Goal: Transaction & Acquisition: Purchase product/service

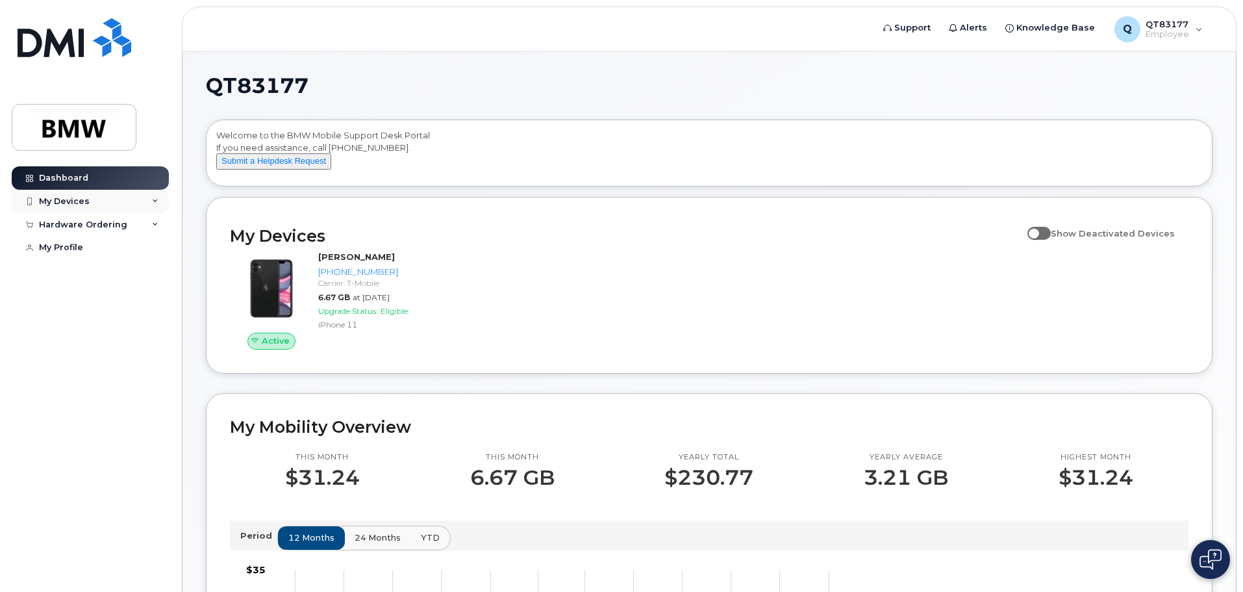
click at [108, 199] on div "My Devices" at bounding box center [90, 201] width 157 height 23
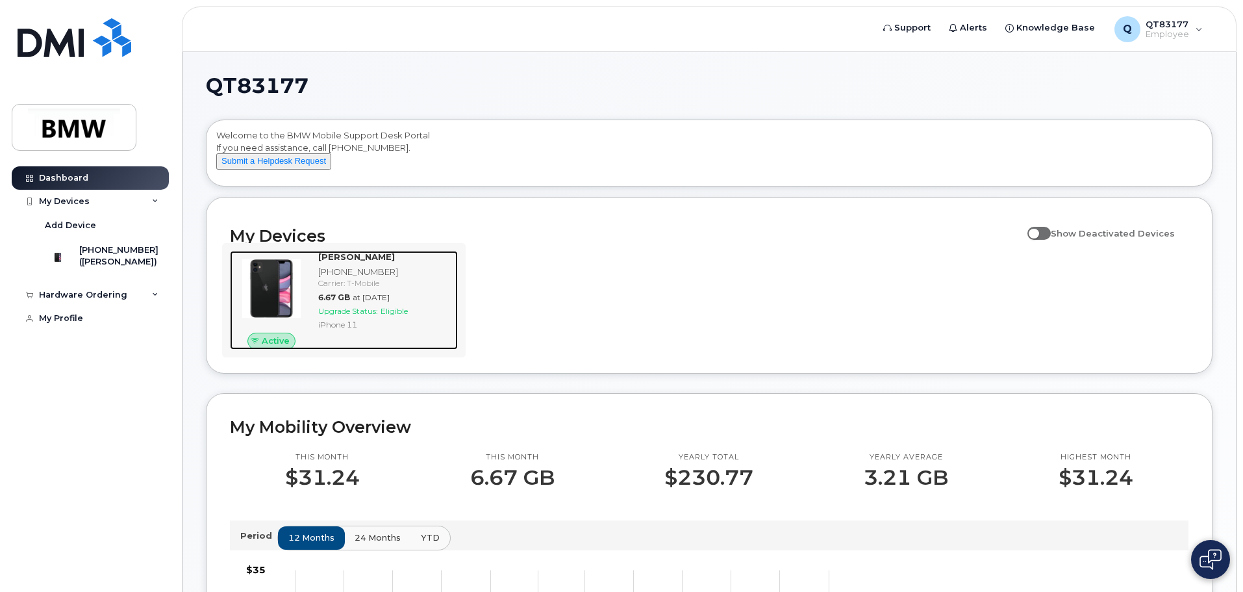
click at [390, 316] on span "Eligible" at bounding box center [393, 311] width 27 height 10
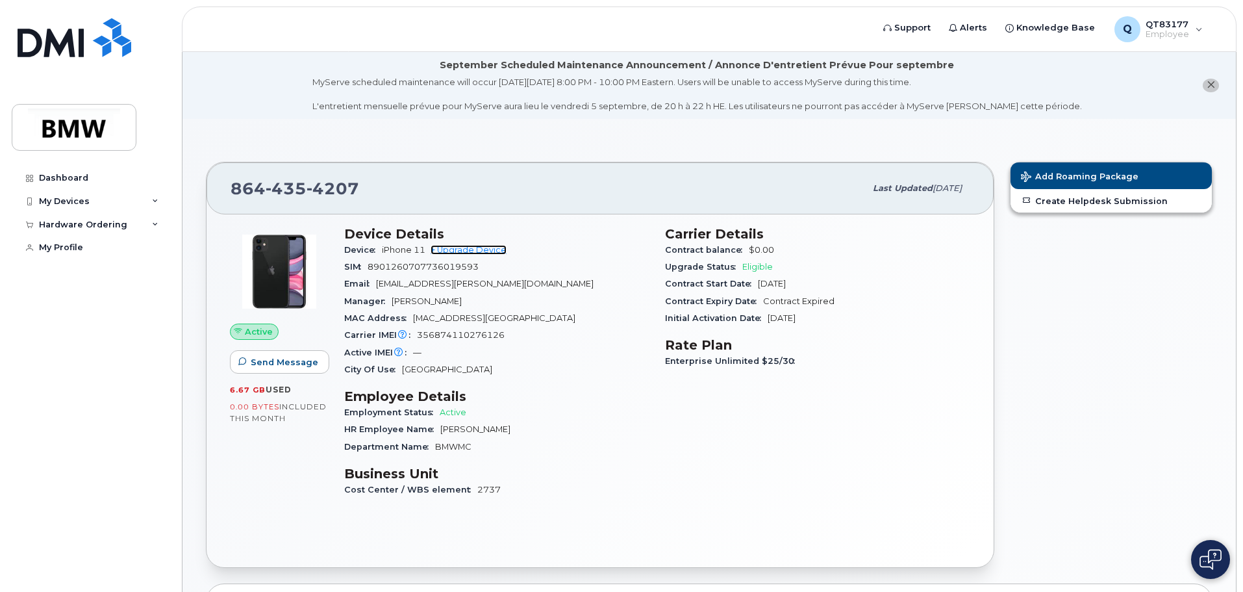
click at [474, 247] on link "+ Upgrade Device" at bounding box center [468, 250] width 76 height 10
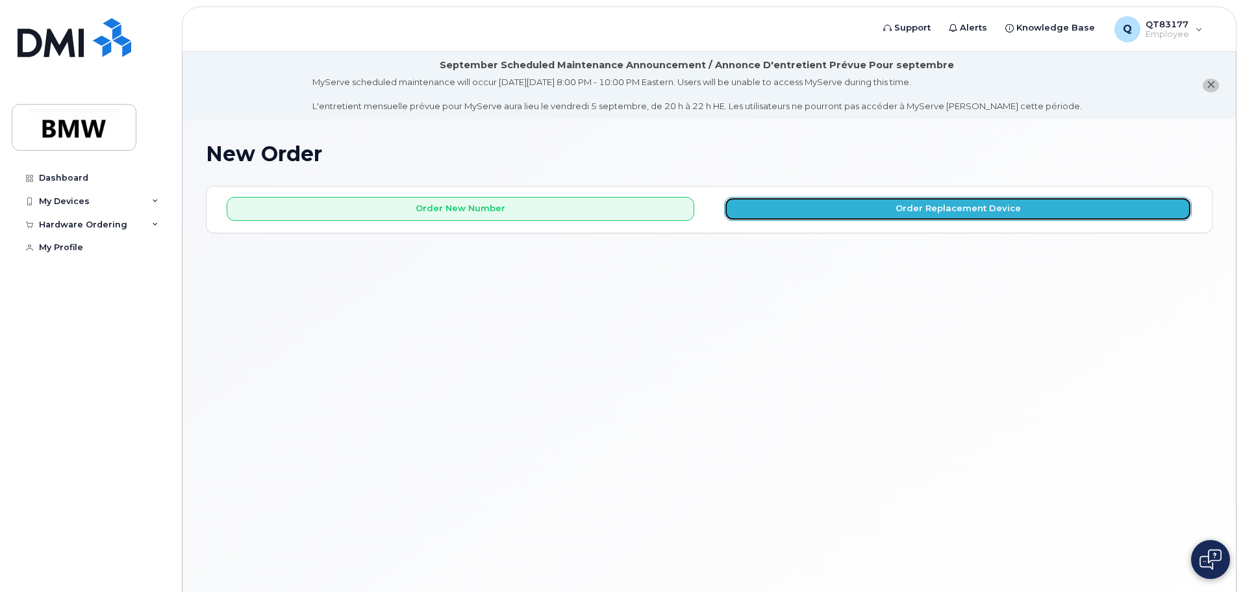
click at [805, 209] on button "Order Replacement Device" at bounding box center [958, 209] width 468 height 24
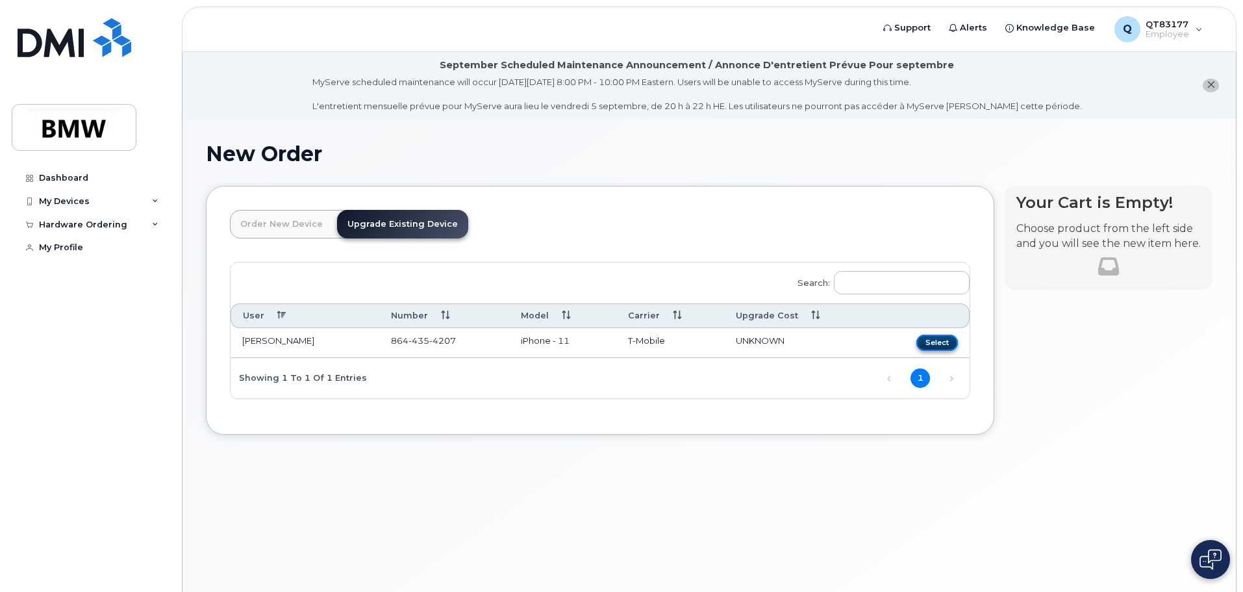
click at [942, 342] on button "Select" at bounding box center [937, 342] width 42 height 16
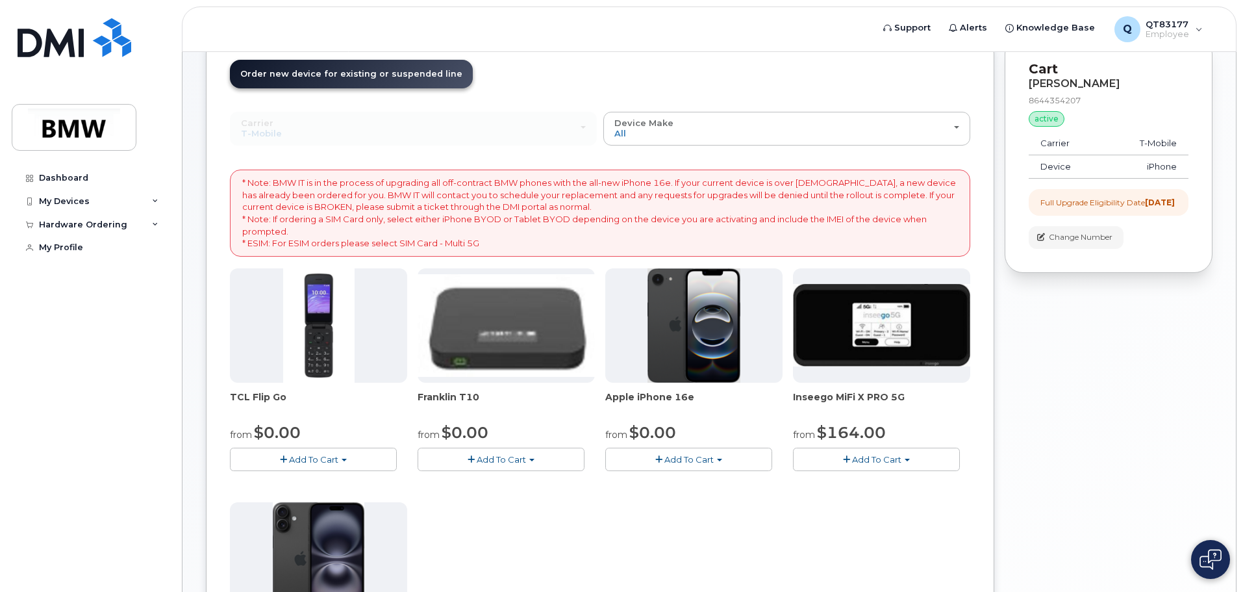
scroll to position [130, 0]
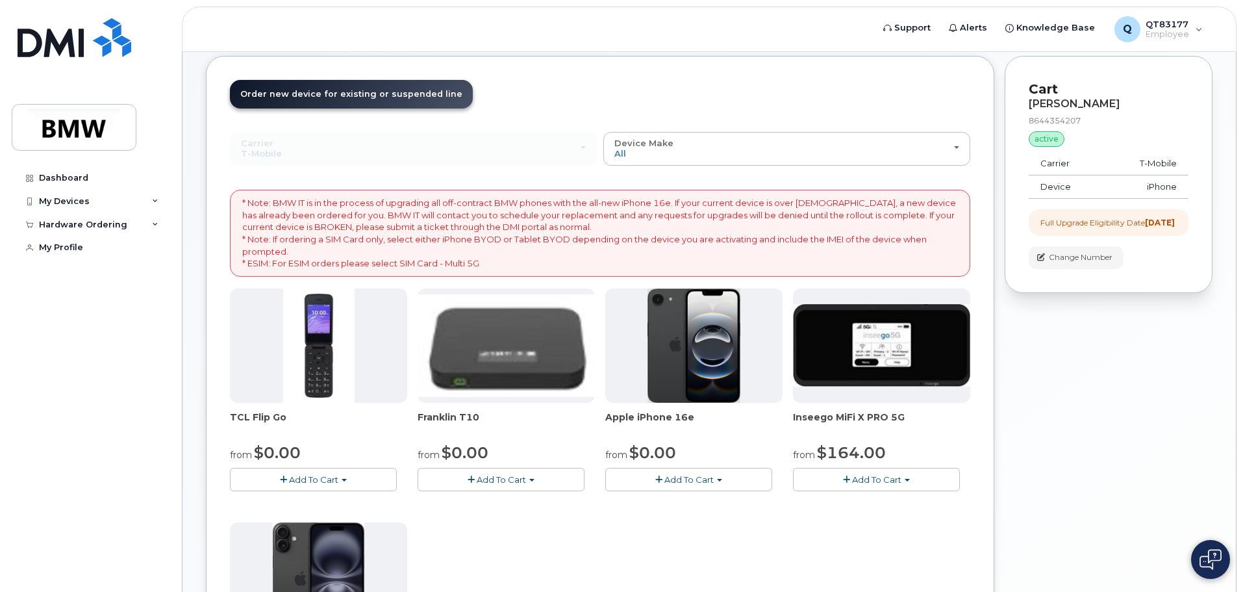
click at [682, 479] on span "Add To Cart" at bounding box center [688, 479] width 49 height 10
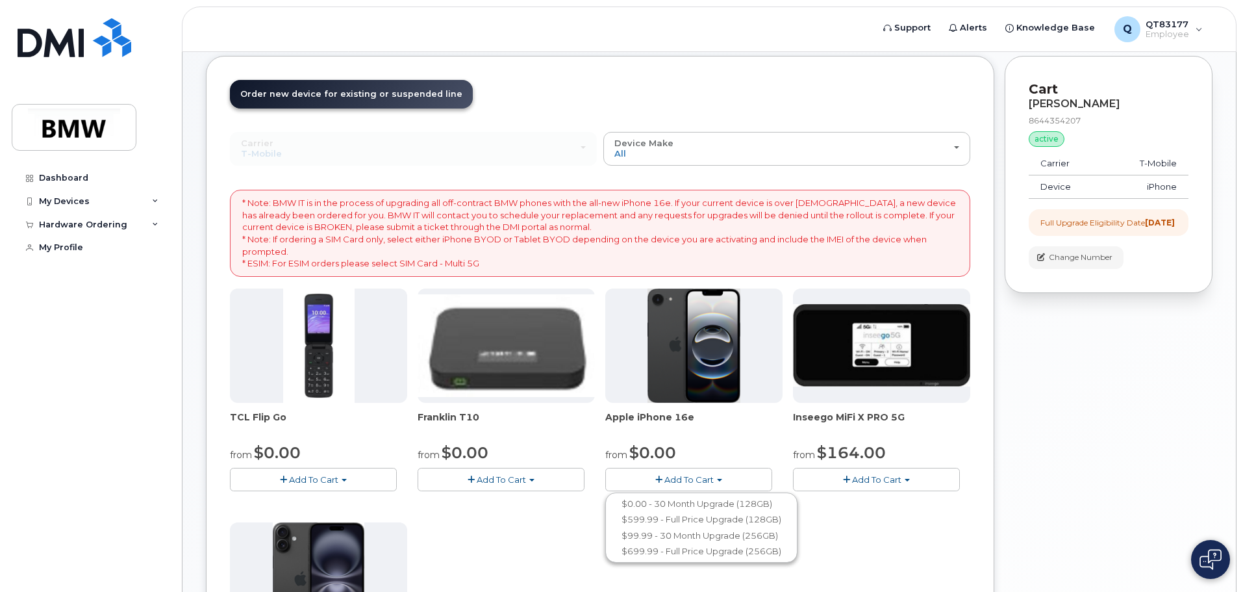
click at [717, 479] on span "button" at bounding box center [719, 480] width 5 height 3
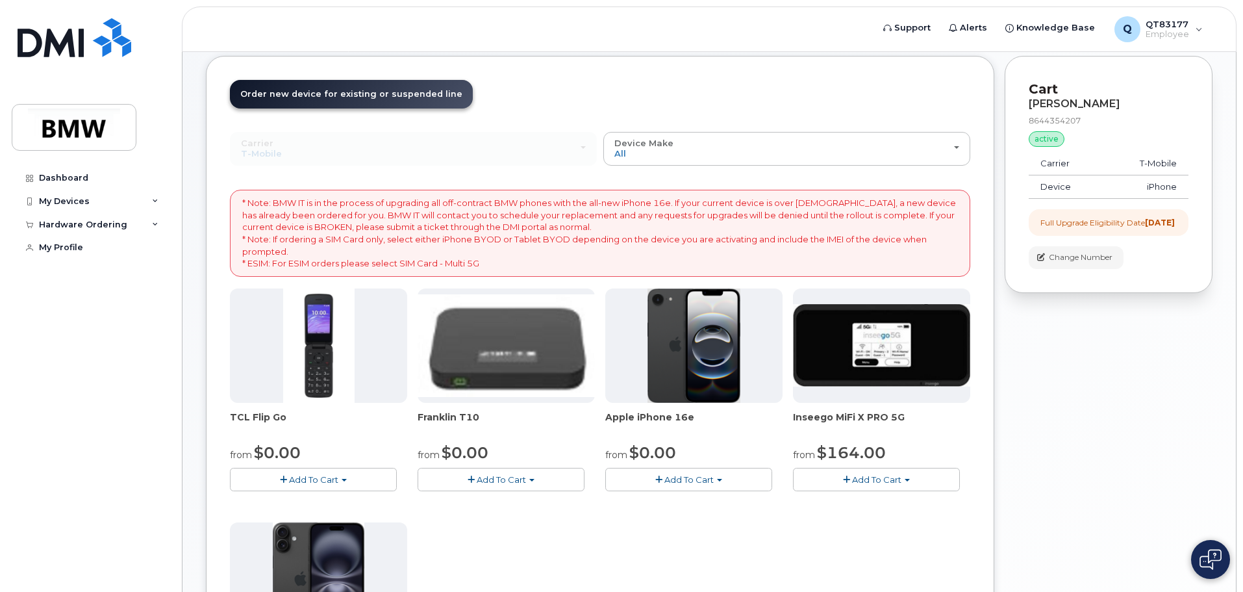
click at [681, 476] on span "Add To Cart" at bounding box center [688, 479] width 49 height 10
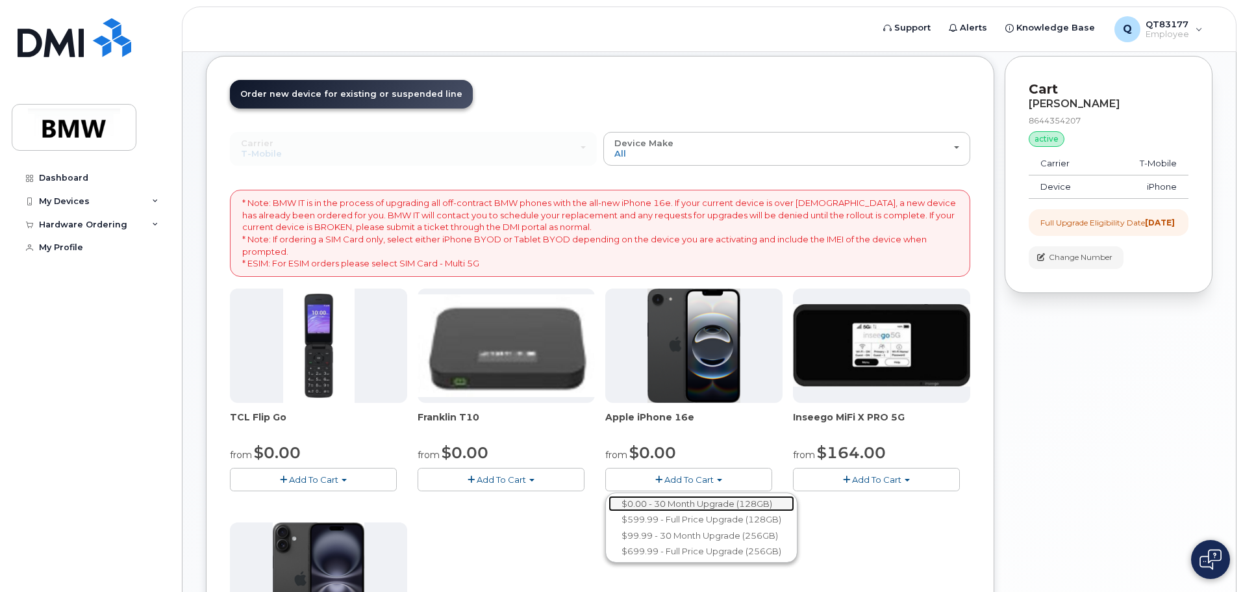
click at [705, 495] on link "$0.00 - 30 Month Upgrade (128GB)" at bounding box center [701, 503] width 186 height 16
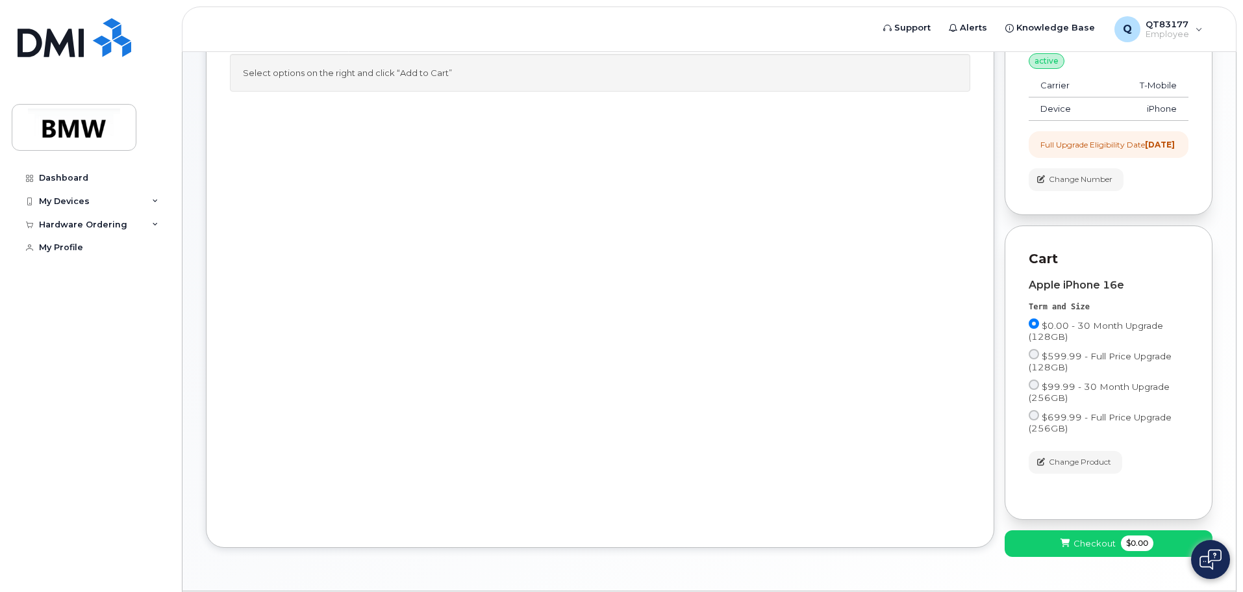
scroll to position [259, 0]
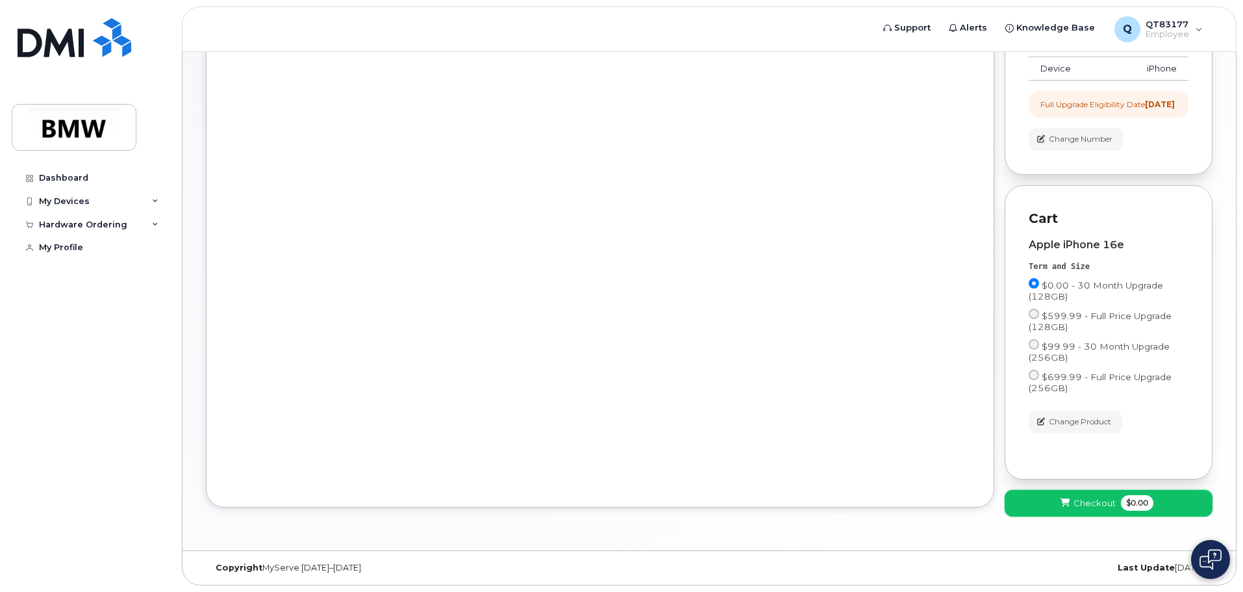
click at [1100, 506] on span "Checkout" at bounding box center [1094, 503] width 42 height 12
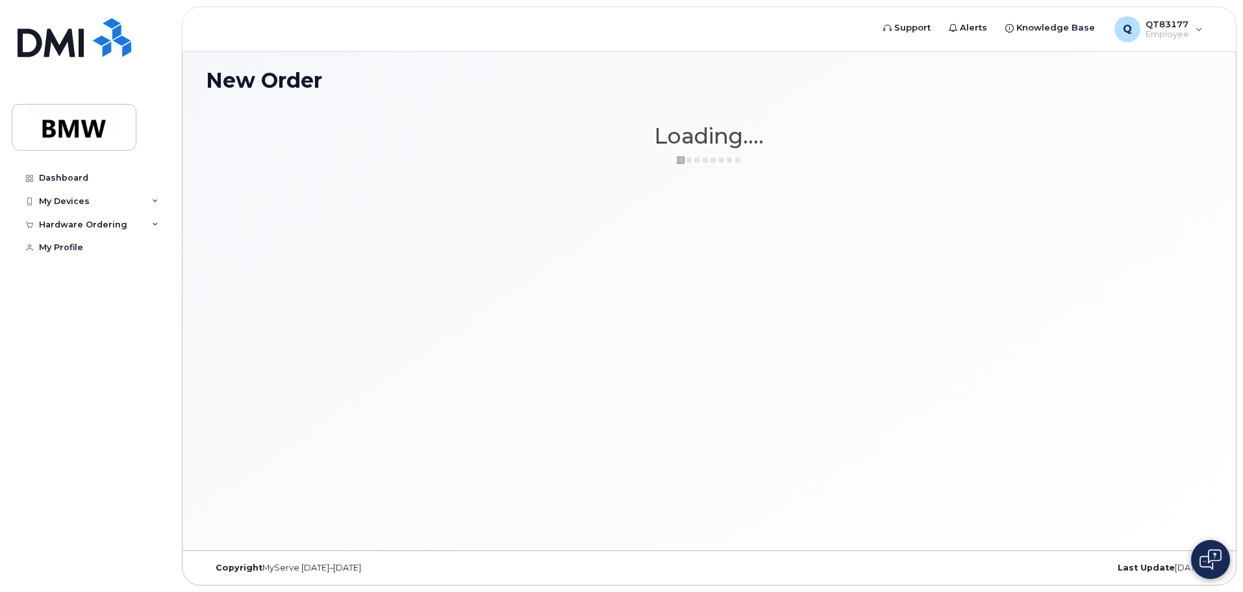
scroll to position [73, 0]
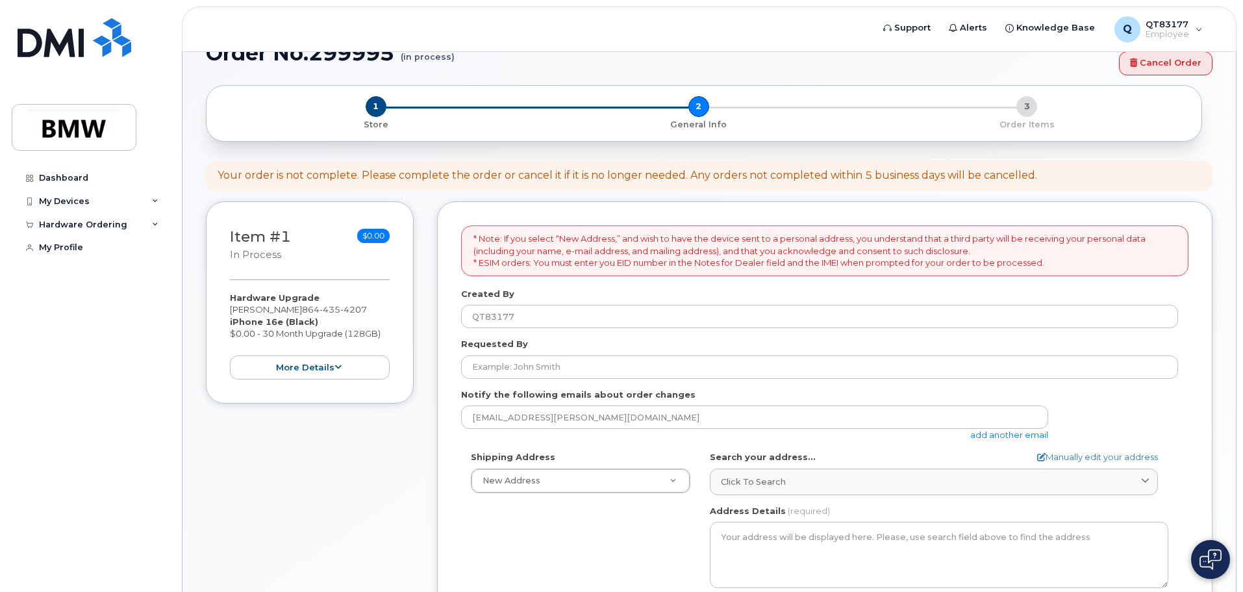
scroll to position [130, 0]
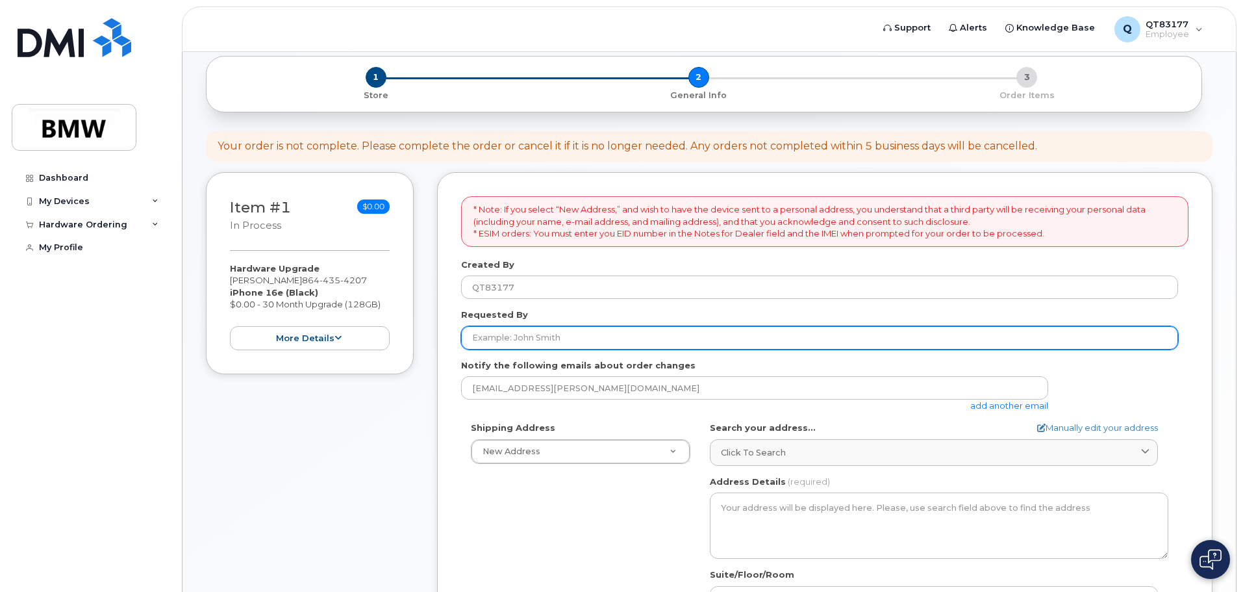
click at [519, 343] on input "Requested By" at bounding box center [819, 337] width 717 height 23
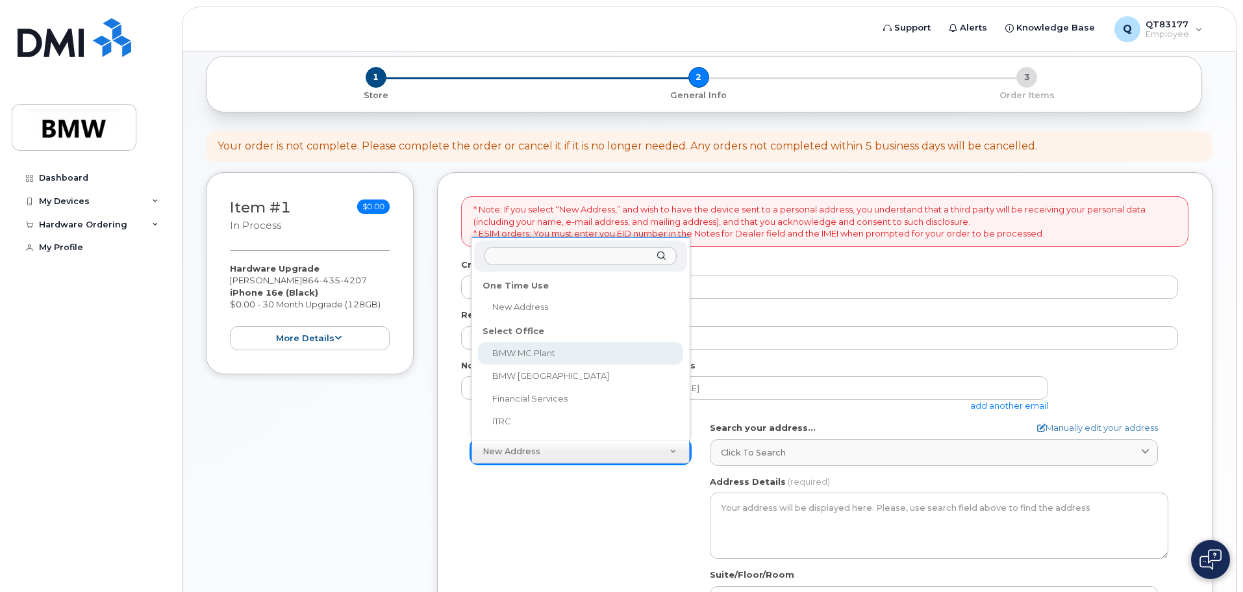
select select
type textarea "1400 Highway 101 S GREER SC 29651-6731 UNITED STATES Greer South Carolina 29651…"
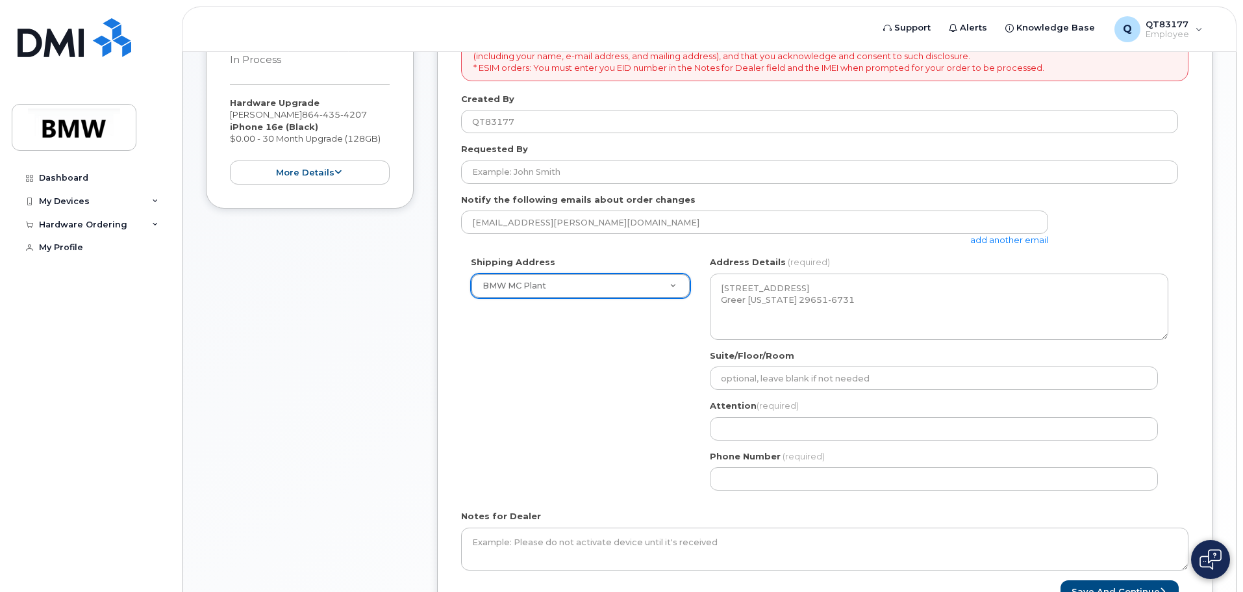
scroll to position [325, 0]
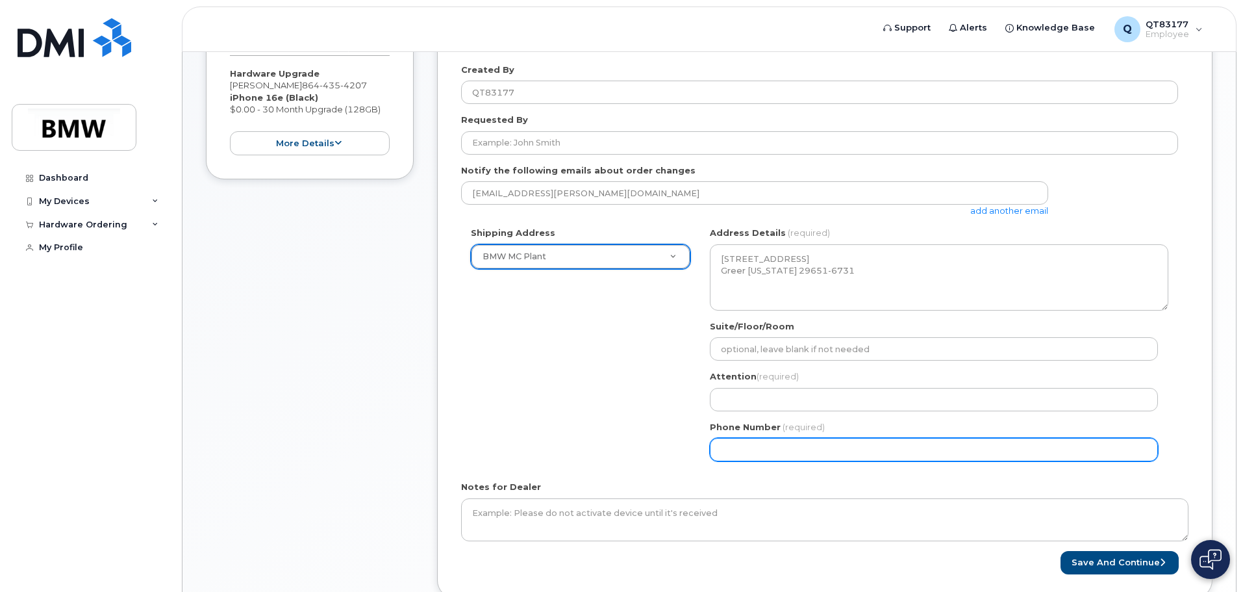
click at [793, 450] on input "Phone Number" at bounding box center [934, 449] width 448 height 23
select select
type input "864"
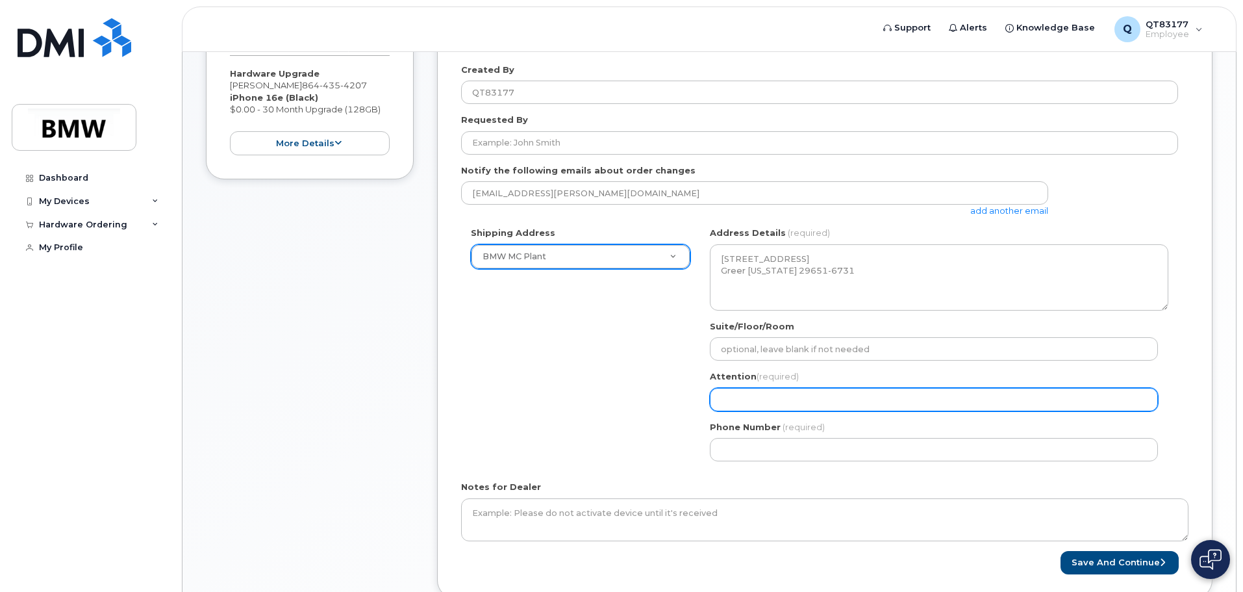
click at [775, 401] on input "Attention (required)" at bounding box center [934, 399] width 448 height 23
select select
type input "o"
select select
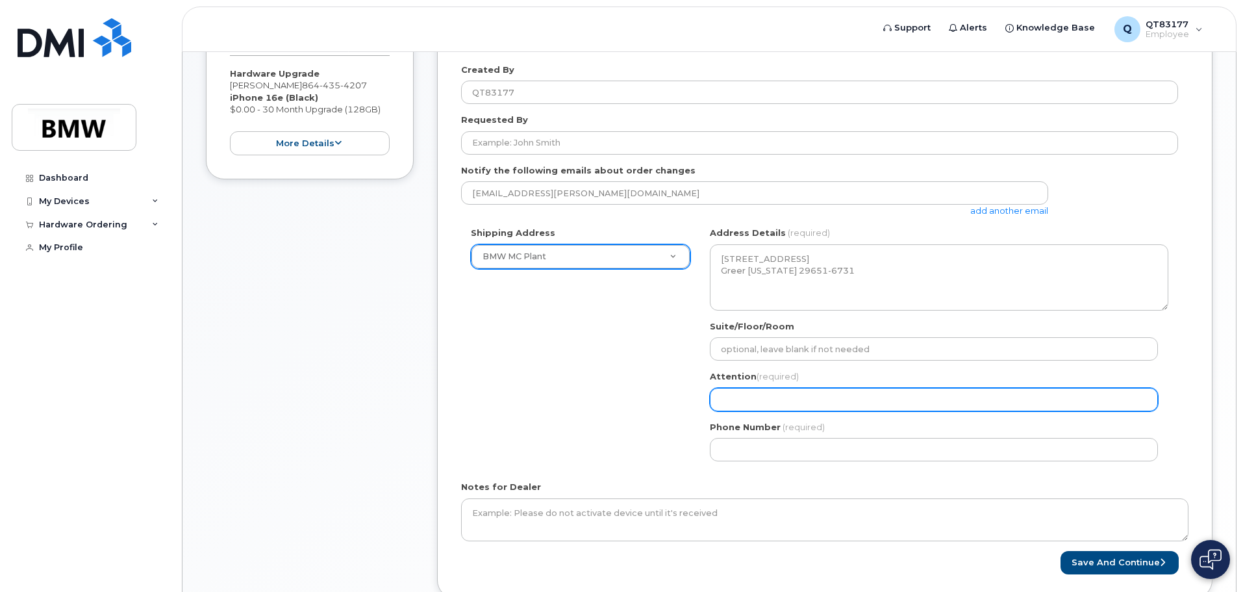
type input "K"
select select
type input "Ko"
select select
type input "Kou"
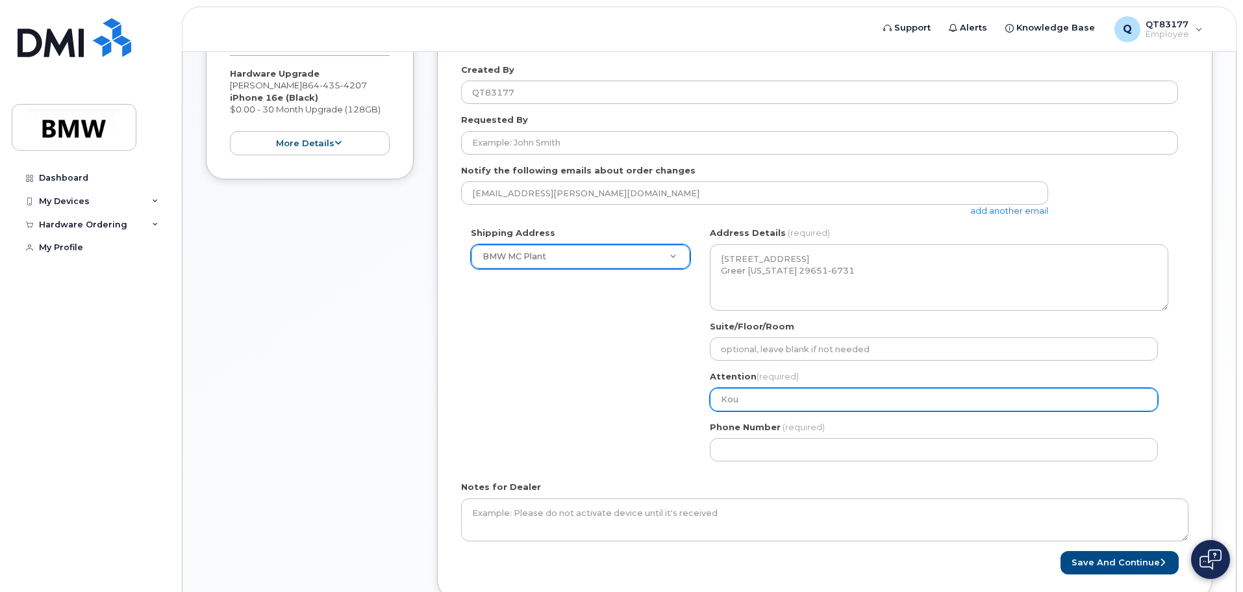
select select
type input "Kour"
select select
type input "Kourt"
select select
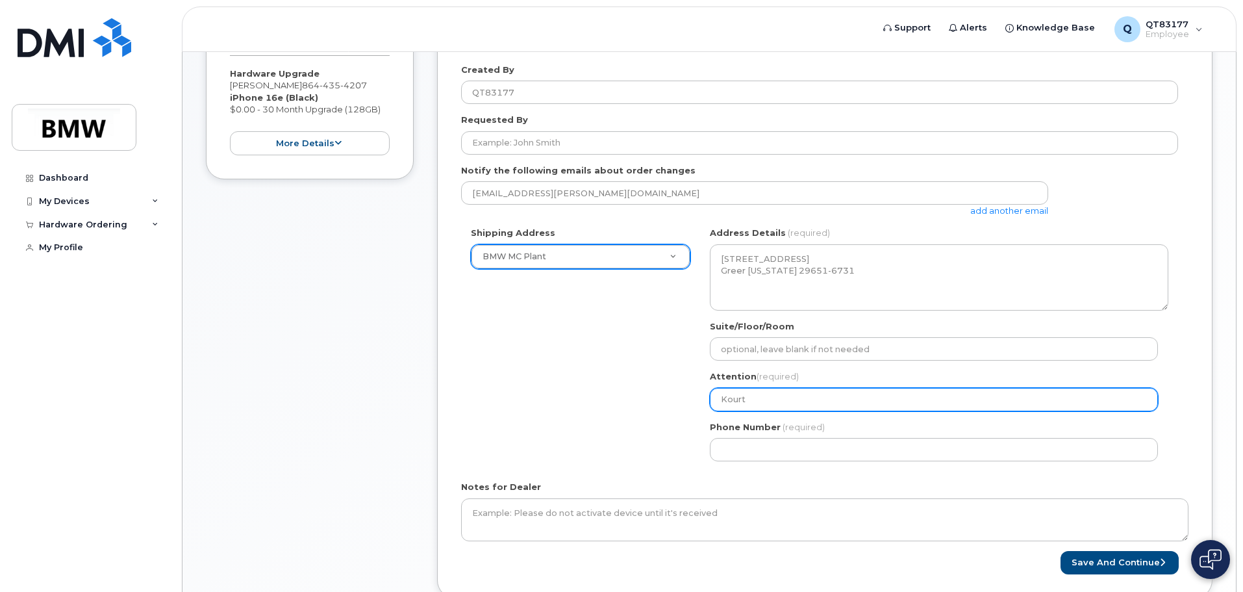
type input "Kourtn"
select select
type input "Kourtne"
select select
type input "Kourtney"
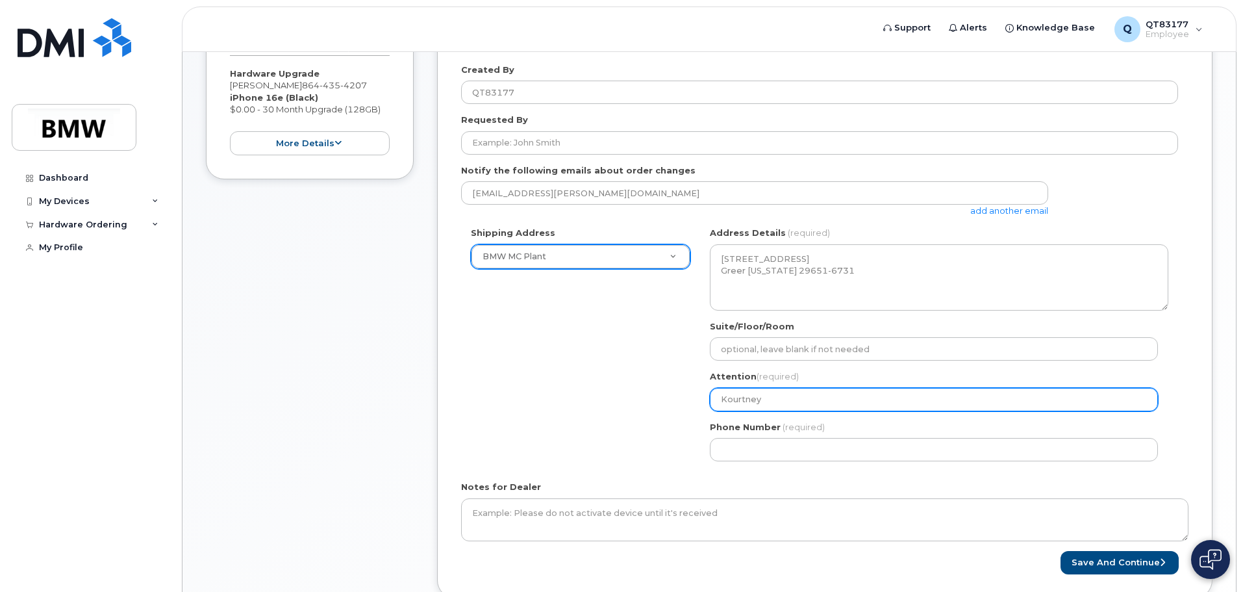
select select
type input "Kourtney S"
select select
type input "Kourtney Sm"
select select
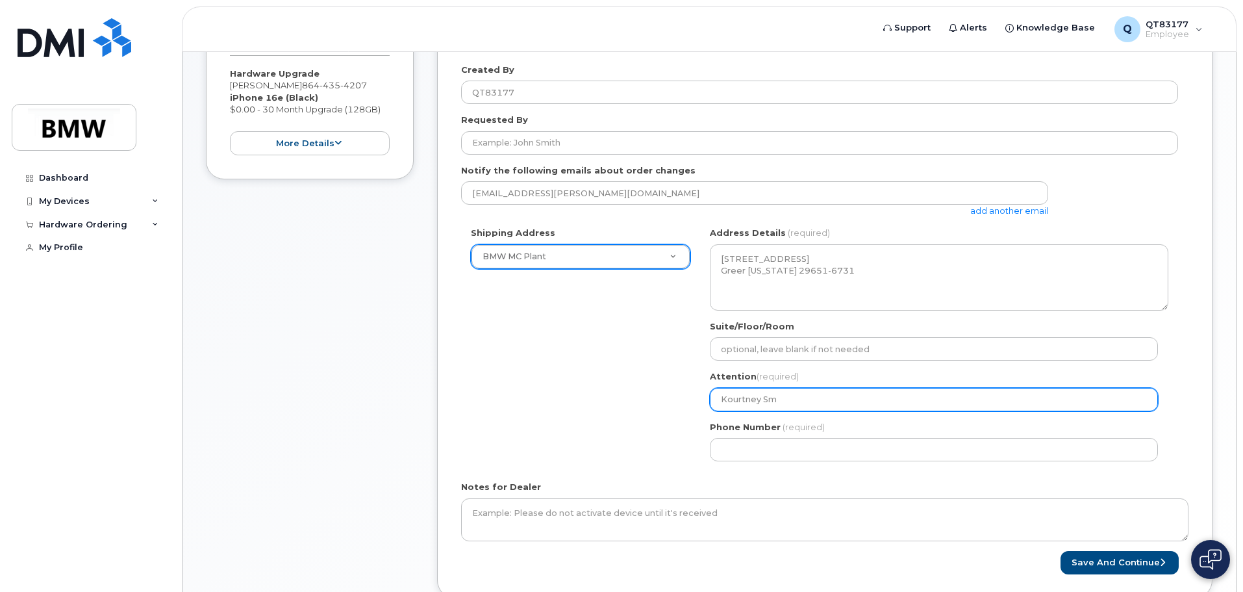
type input "Kourtney Smi"
select select
type input "Kourtney Smit"
select select
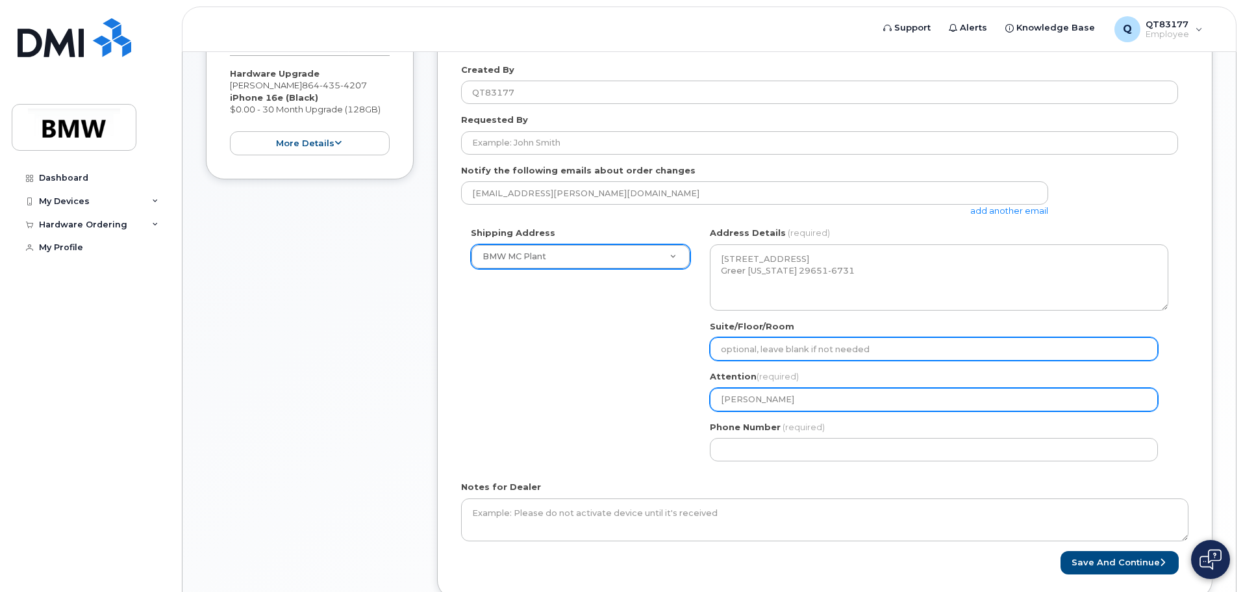
type input "Kourtney Smith"
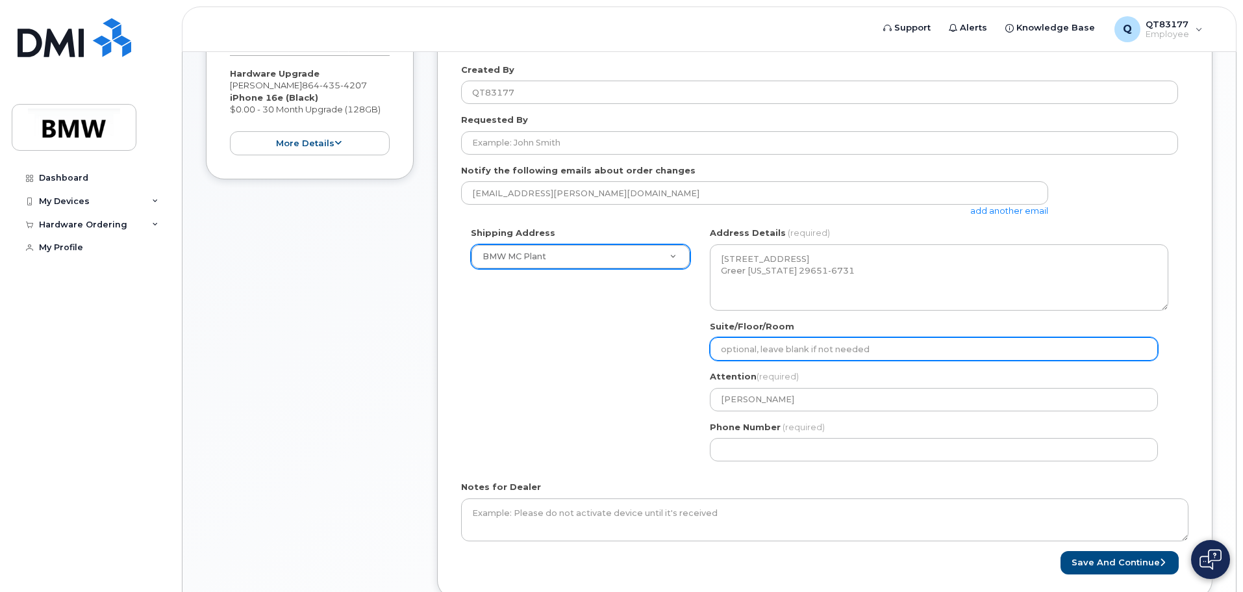
drag, startPoint x: 751, startPoint y: 344, endPoint x: 758, endPoint y: 343, distance: 7.2
click at [753, 343] on input "Suite/Floor/Room" at bounding box center [934, 348] width 448 height 23
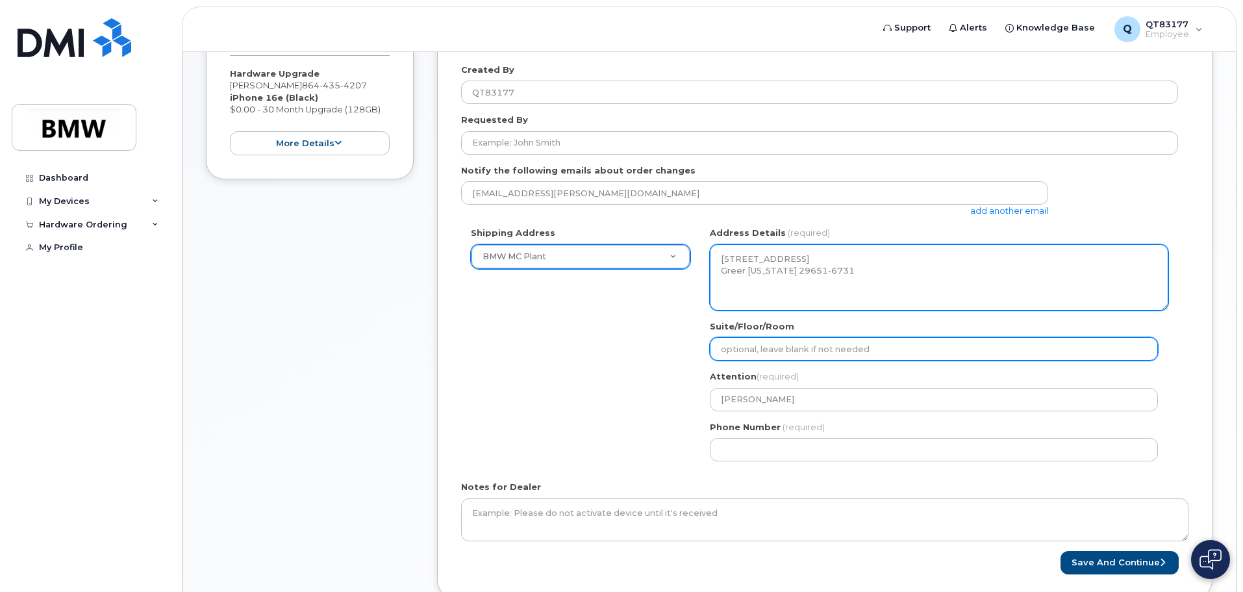
select select
type input "H"
select select
type input "Ha"
select select
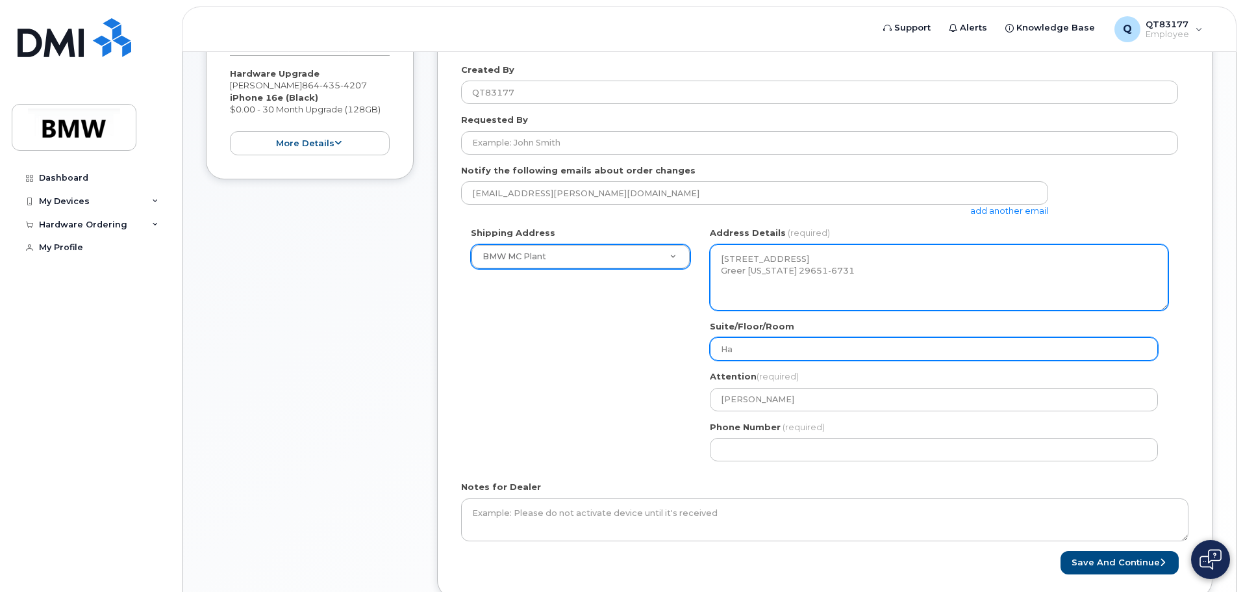
type input "Hal"
select select
type input "Hall"
select select
type input "Hall 5"
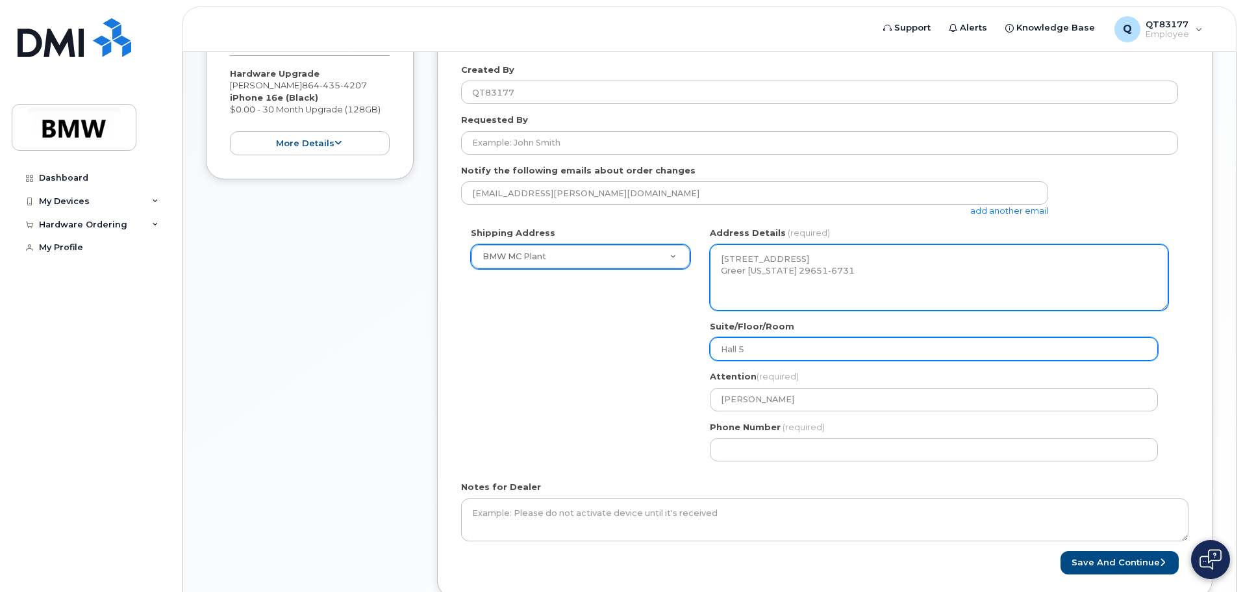
select select
type input "Hall 52"
select select
type input "Hall 52/"
select select
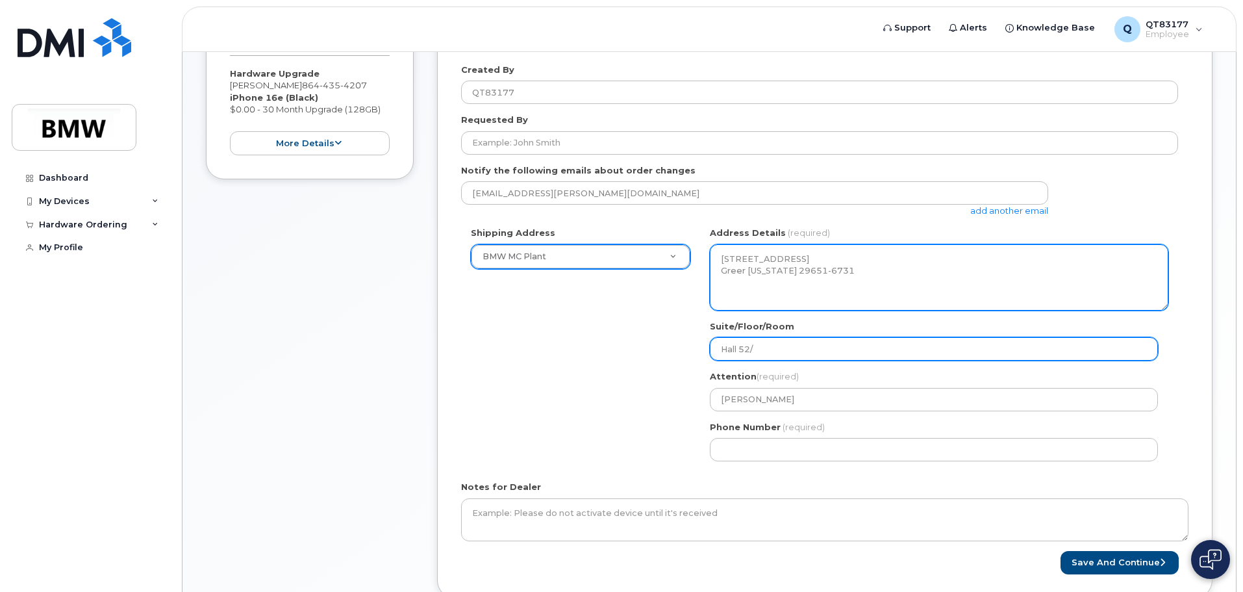
type input "Hall 52/ C"
select select
type input "Hall 52/ Co"
select select
type input "Hall 52/ Col"
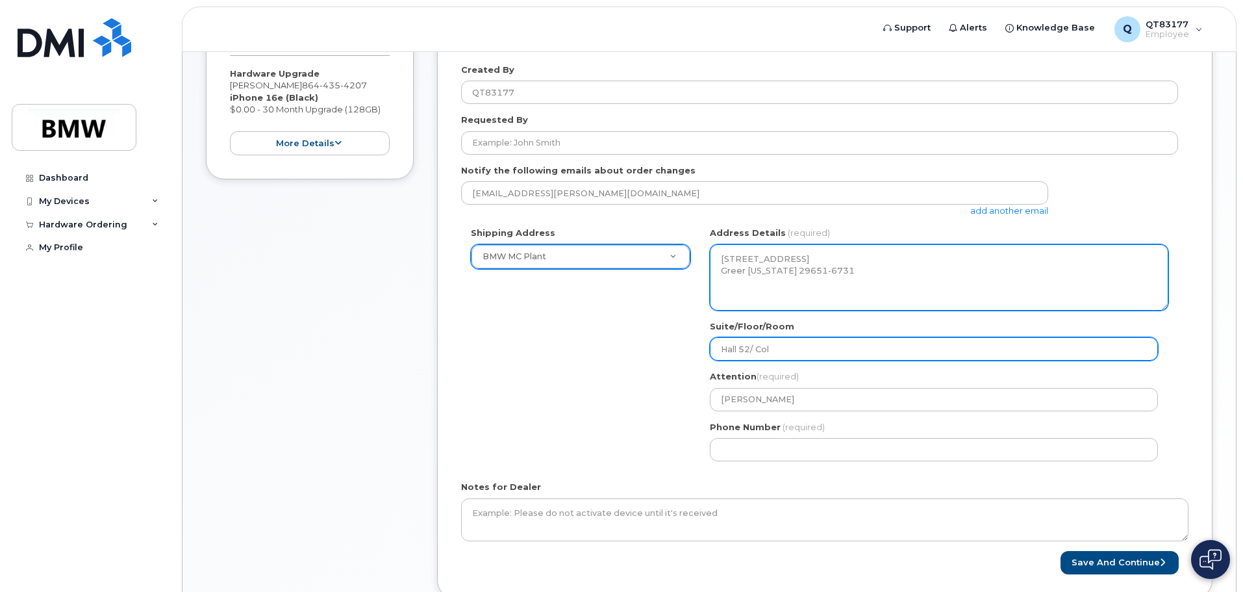
select select
type input "Hall 52/ Colu"
select select
type input "Hall 52/ Colum"
select select
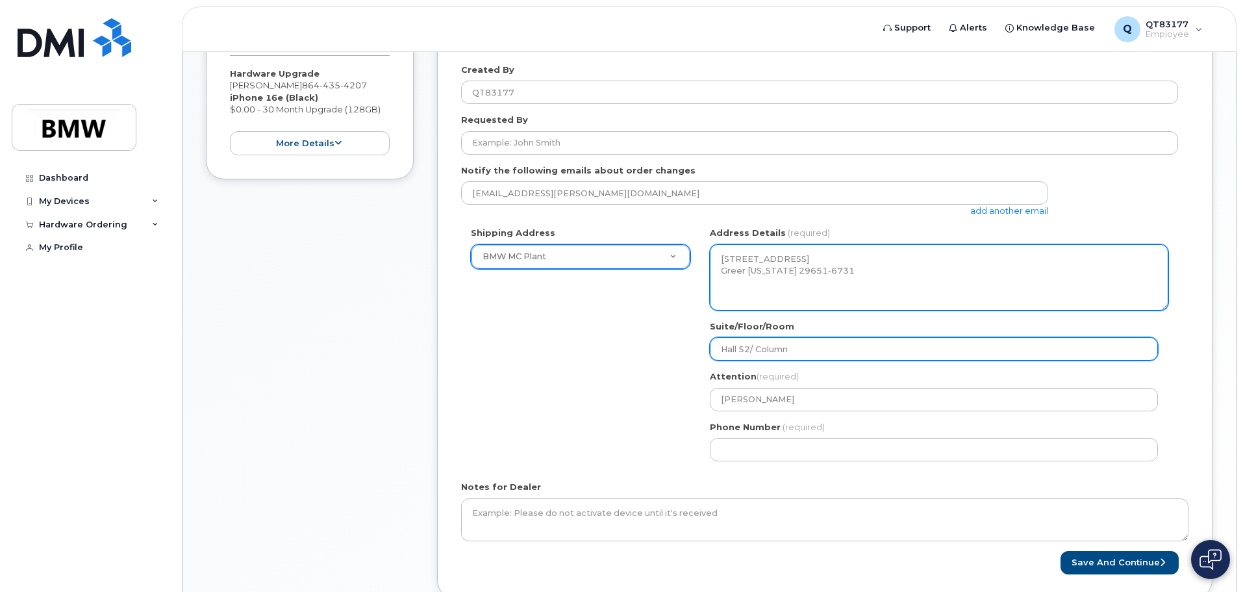
type input "Hall 52/ Column"
select select
type input "Hall 52/ Column A"
select select
type input "Hall 52/ Column AC"
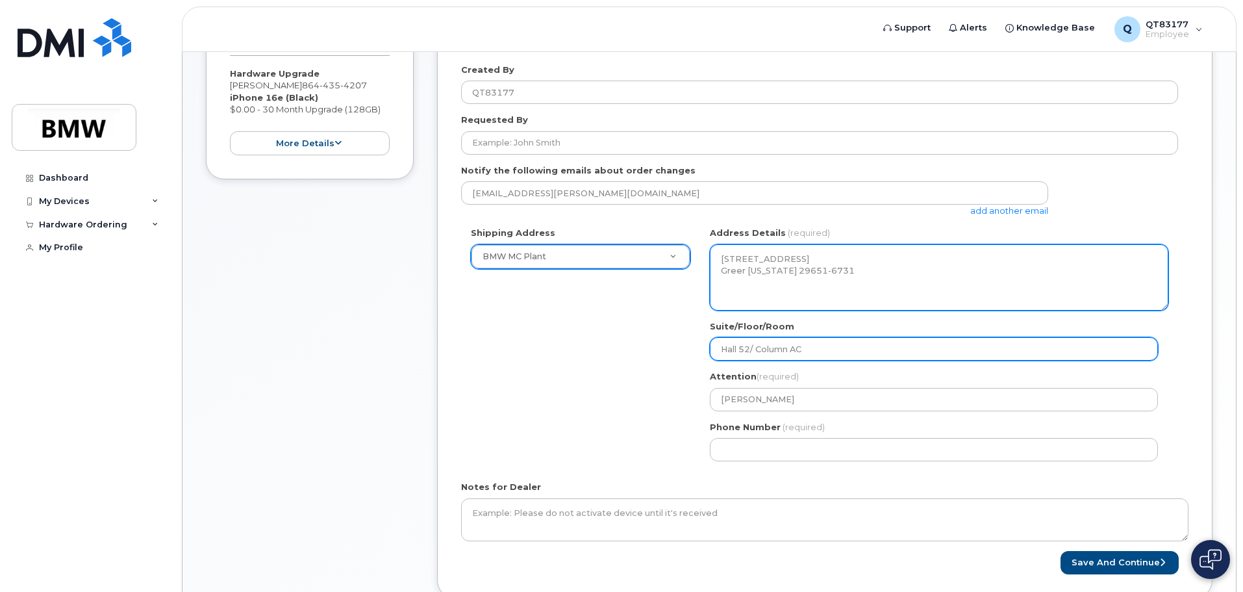
select select
type input "Hall 52/ Column AC3"
select select
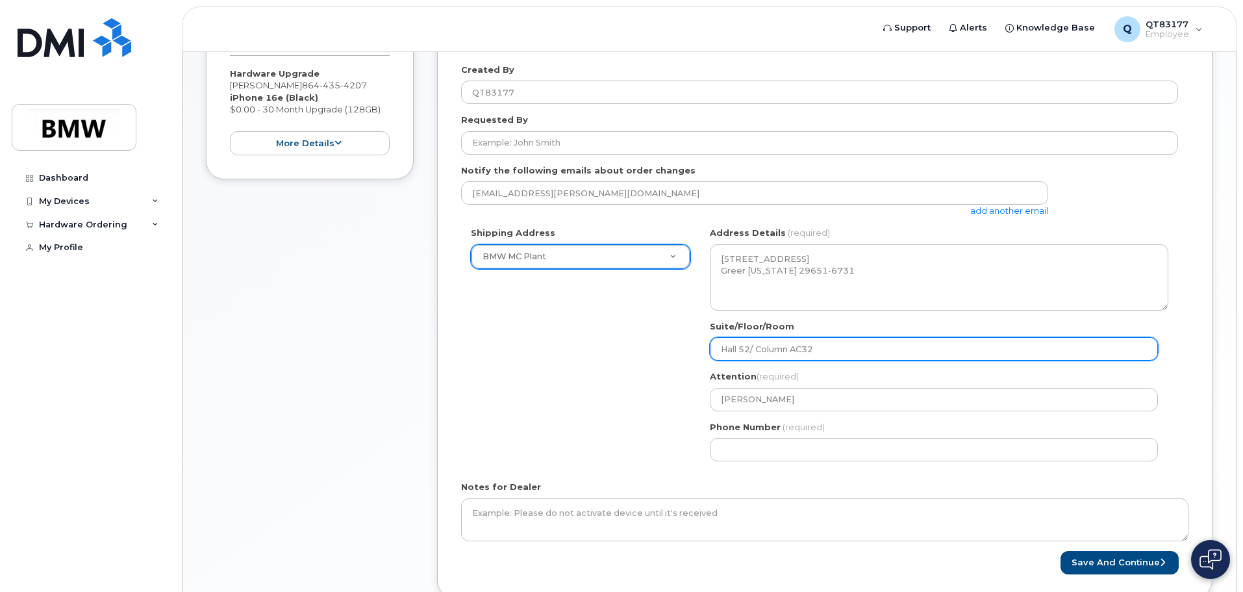
type input "Hall 52/ Column AC32"
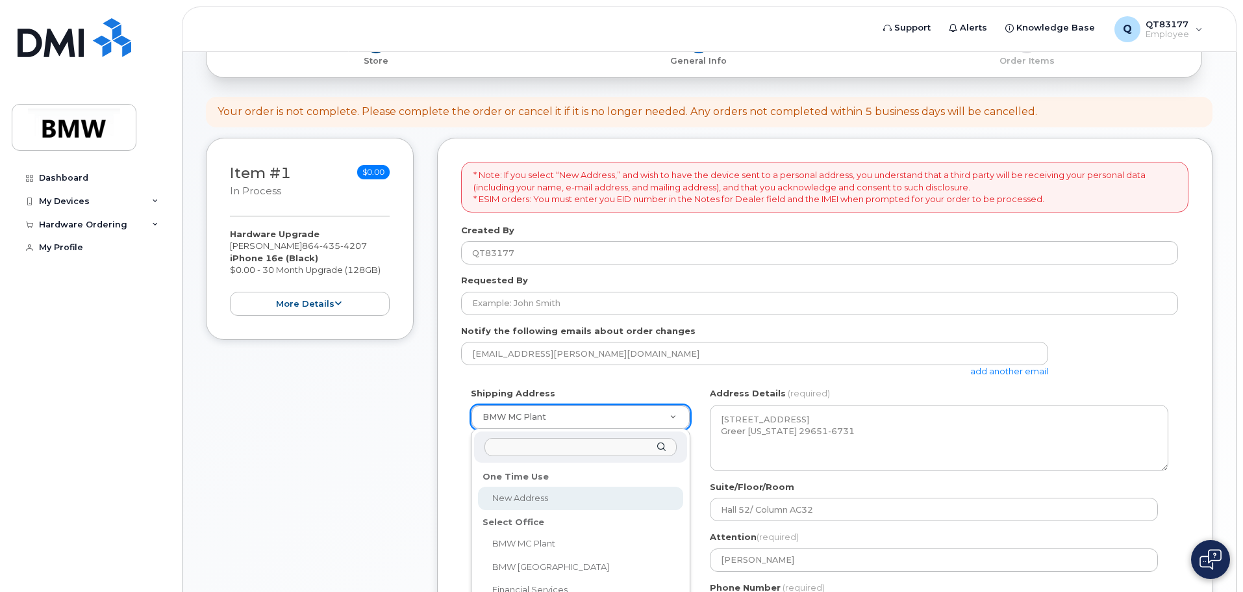
scroll to position [156, 0]
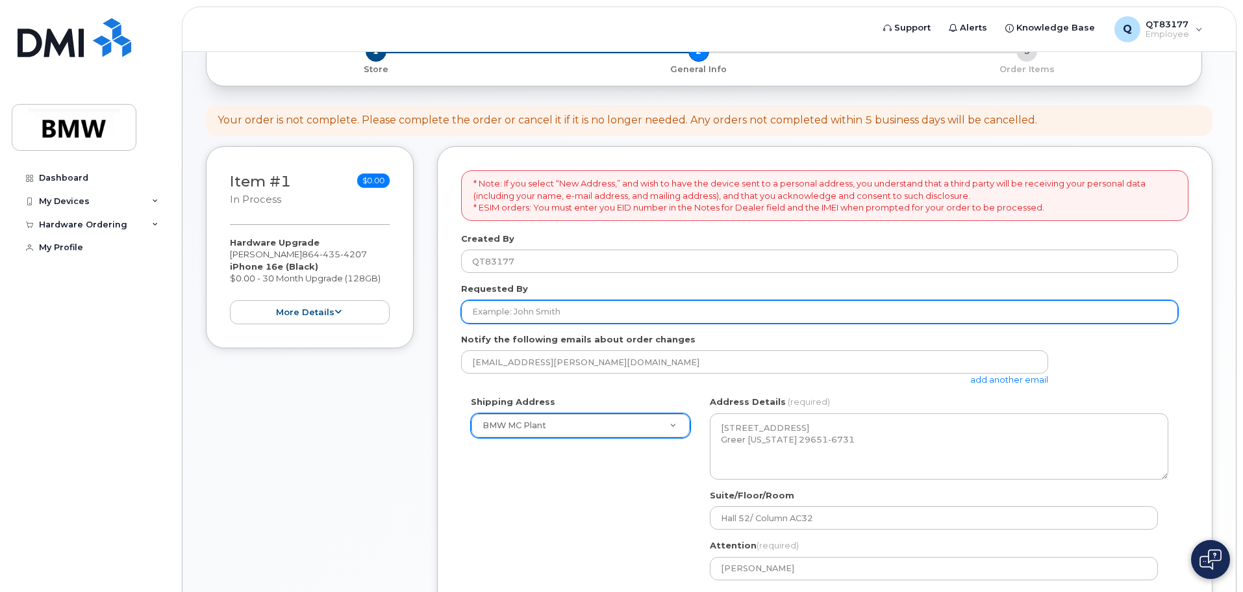
click at [487, 306] on input "Requested By" at bounding box center [819, 311] width 717 height 23
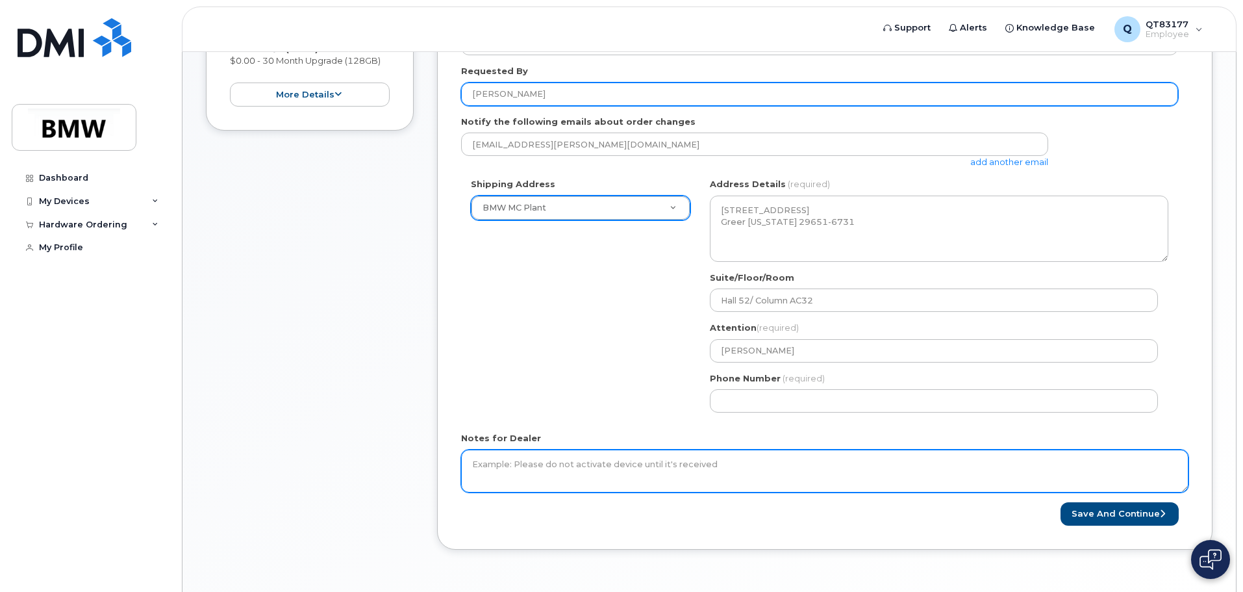
scroll to position [416, 0]
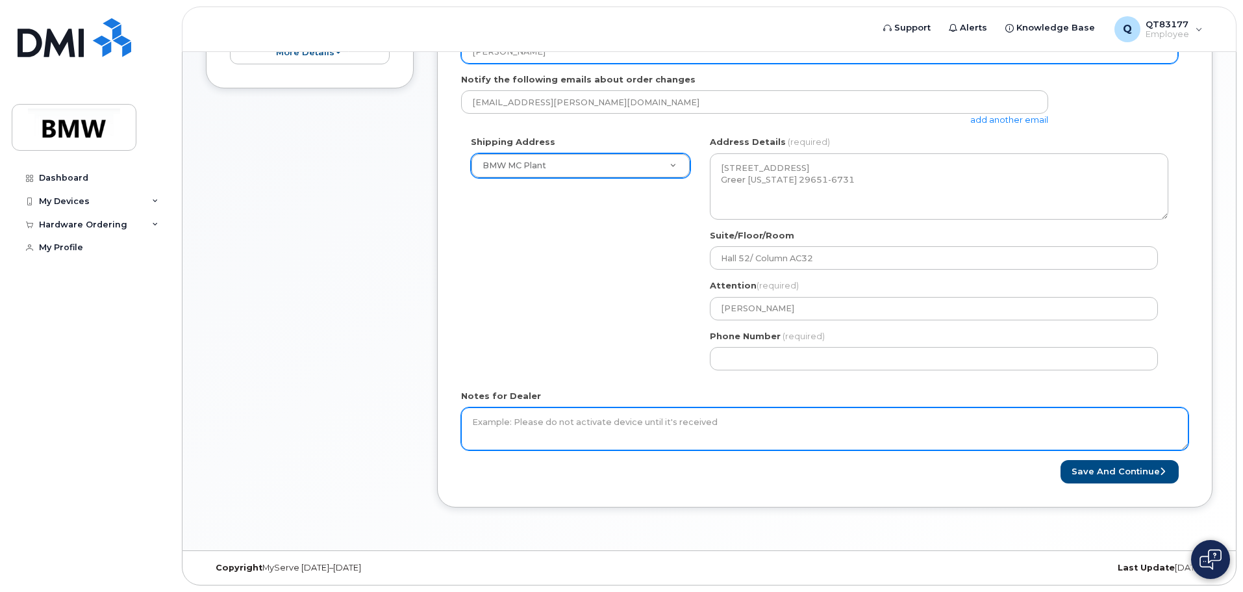
type input "Kourtney Smith"
drag, startPoint x: 510, startPoint y: 419, endPoint x: 557, endPoint y: 418, distance: 47.4
click at [557, 418] on textarea "Notes for Dealer" at bounding box center [824, 428] width 727 height 43
click at [523, 434] on textarea "Notes for Dealer" at bounding box center [824, 428] width 727 height 43
click at [646, 448] on textarea "Notes for Dealer" at bounding box center [824, 428] width 727 height 43
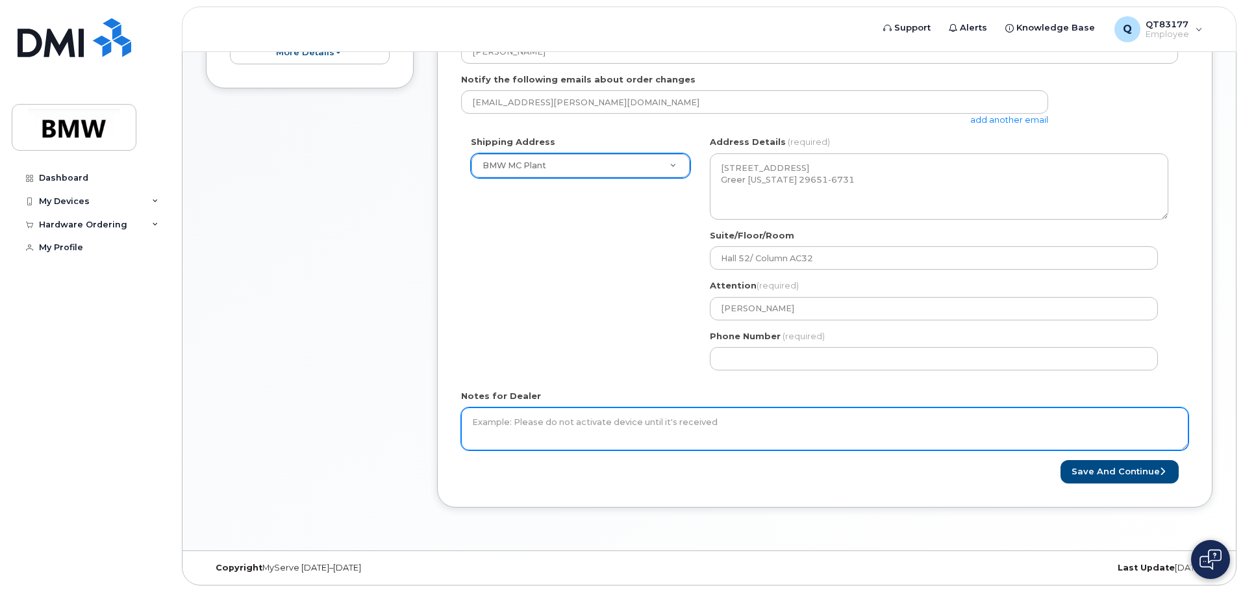
click at [613, 431] on textarea "Notes for Dealer" at bounding box center [824, 428] width 727 height 43
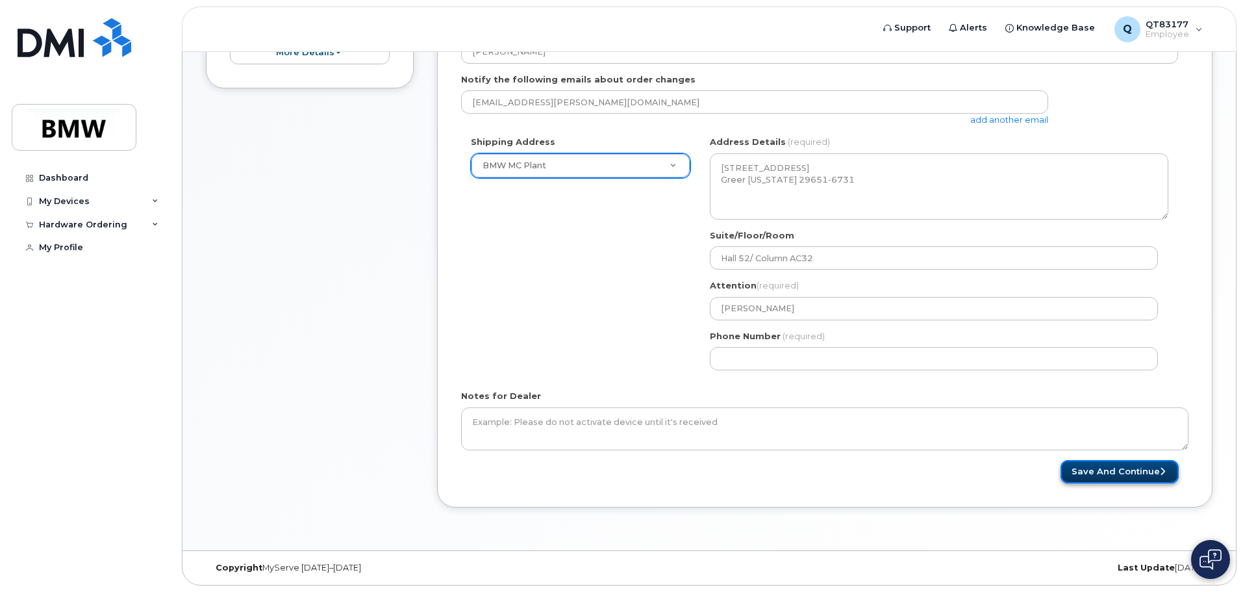
click at [1088, 469] on button "Save and Continue" at bounding box center [1119, 472] width 118 height 24
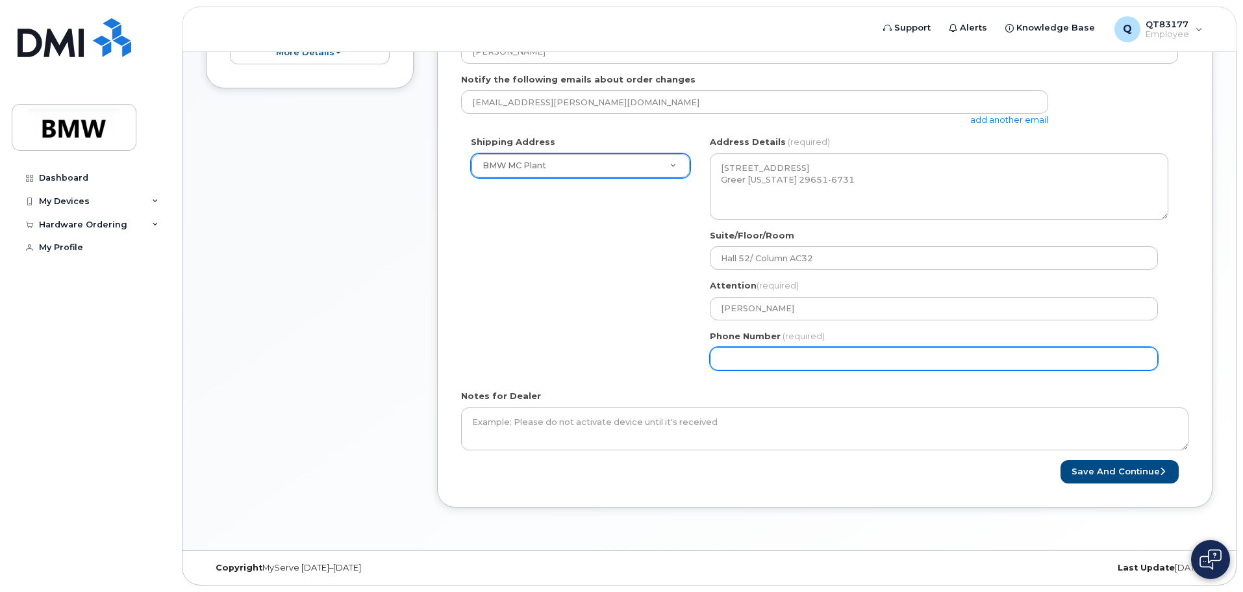
click at [873, 361] on input "Phone Number" at bounding box center [934, 358] width 448 height 23
click at [892, 360] on input "Phone Number" at bounding box center [934, 358] width 448 height 23
click at [892, 359] on input "Phone Number" at bounding box center [934, 358] width 448 height 23
click at [801, 359] on input "Phone Number" at bounding box center [934, 358] width 448 height 23
drag, startPoint x: 801, startPoint y: 359, endPoint x: 706, endPoint y: 365, distance: 94.3
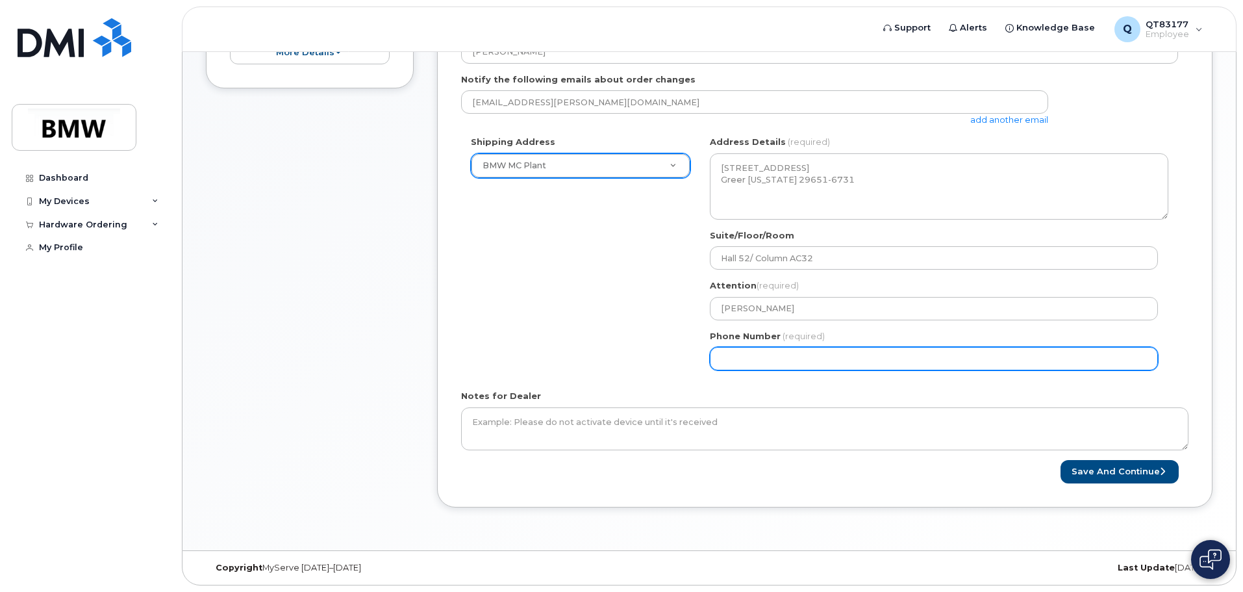
click at [706, 365] on div "SC Greer Search your address... Manually edit your address Click to search No a…" at bounding box center [939, 258] width 478 height 244
click at [817, 358] on input "Phone Number" at bounding box center [934, 358] width 448 height 23
click at [815, 362] on input "Phone Number" at bounding box center [934, 358] width 448 height 23
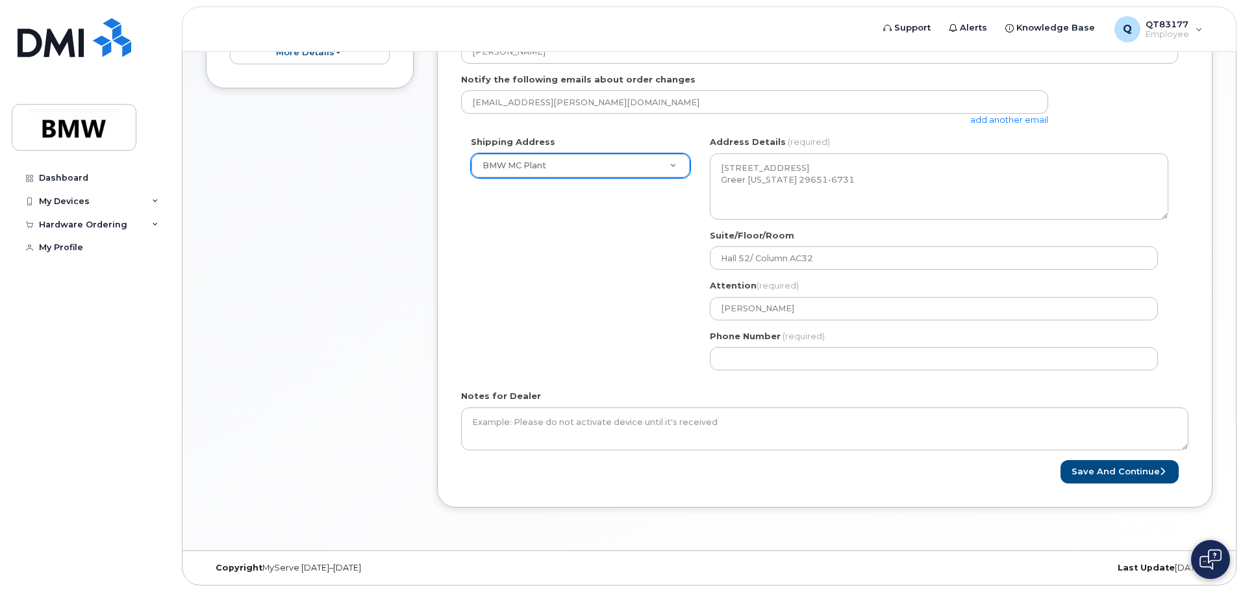
click at [934, 488] on div "* Note: If you select “New Address,” and wish to have the device sent to a pers…" at bounding box center [824, 196] width 775 height 621
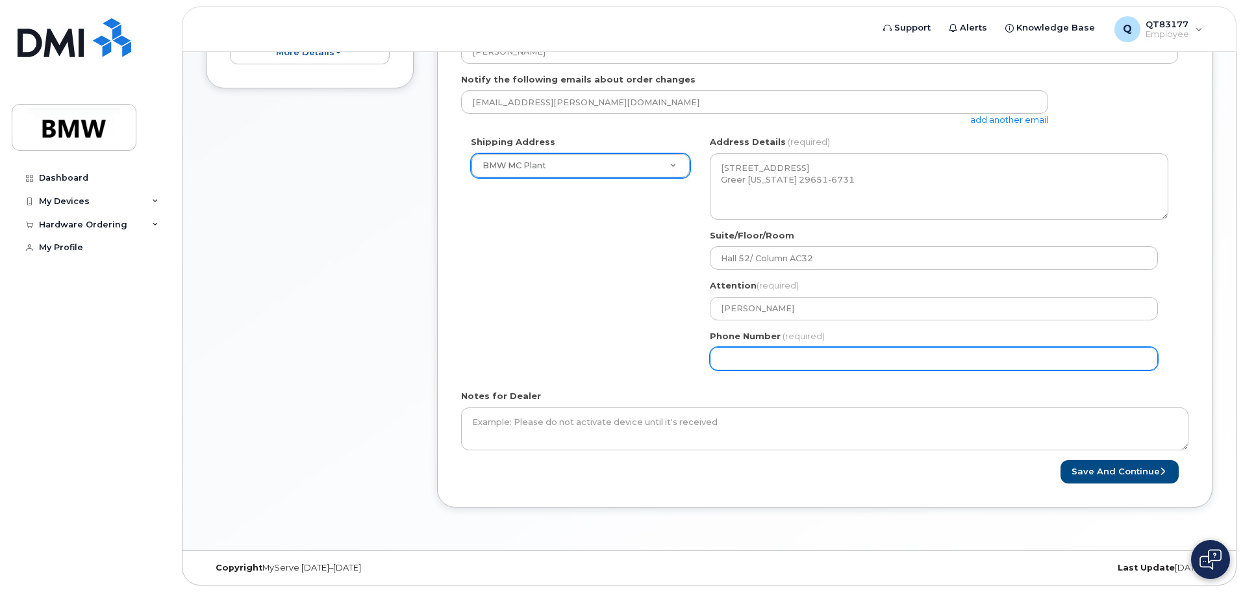
click at [753, 359] on input "Phone Number" at bounding box center [934, 358] width 448 height 23
click at [794, 361] on input "Phone Number" at bounding box center [934, 358] width 448 height 23
click at [740, 360] on input "Phone Number" at bounding box center [934, 358] width 448 height 23
click at [760, 358] on input "Phone Number" at bounding box center [934, 358] width 448 height 23
select select
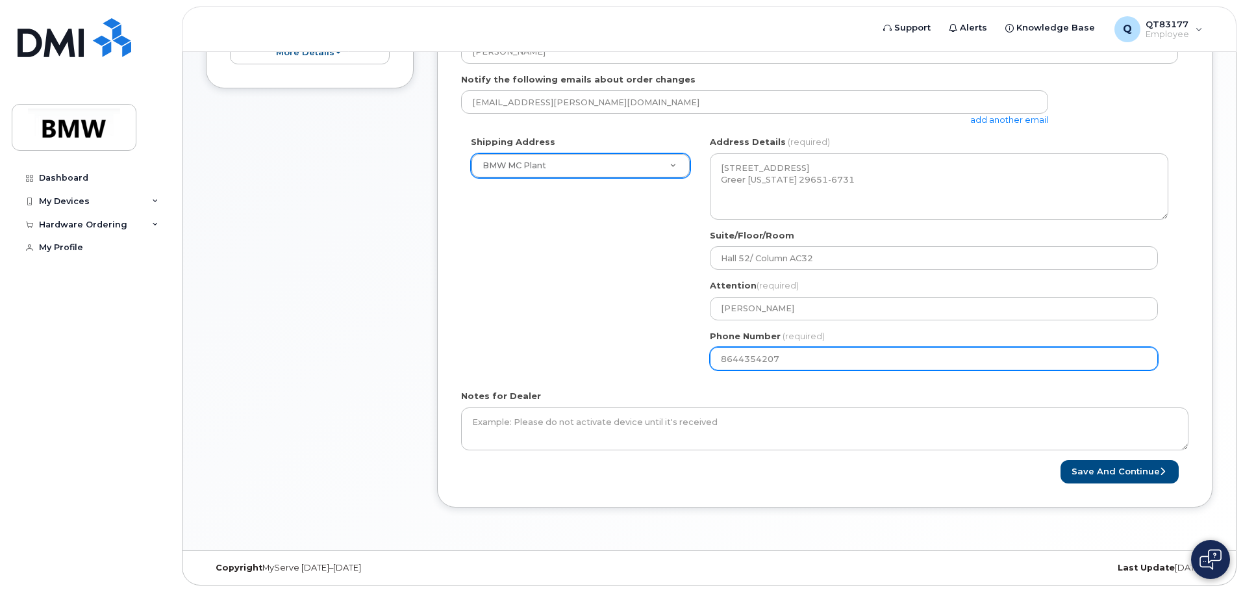
type input "8644354207"
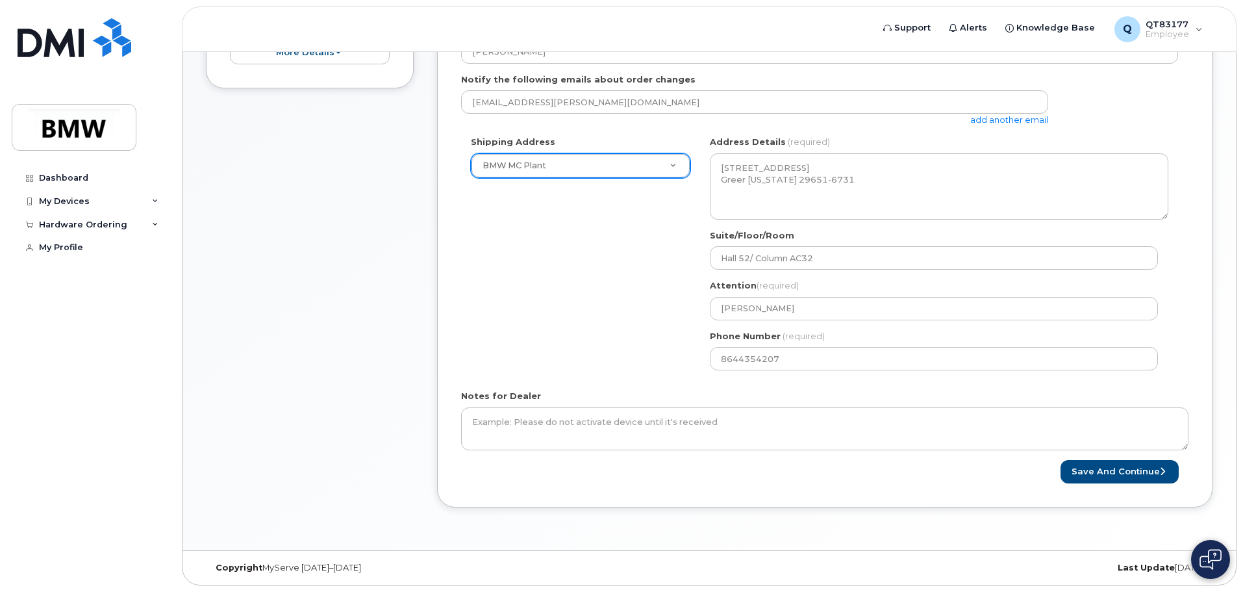
click at [838, 390] on div "Notes for Dealer" at bounding box center [824, 420] width 727 height 60
click at [1095, 470] on button "Save and Continue" at bounding box center [1119, 472] width 118 height 24
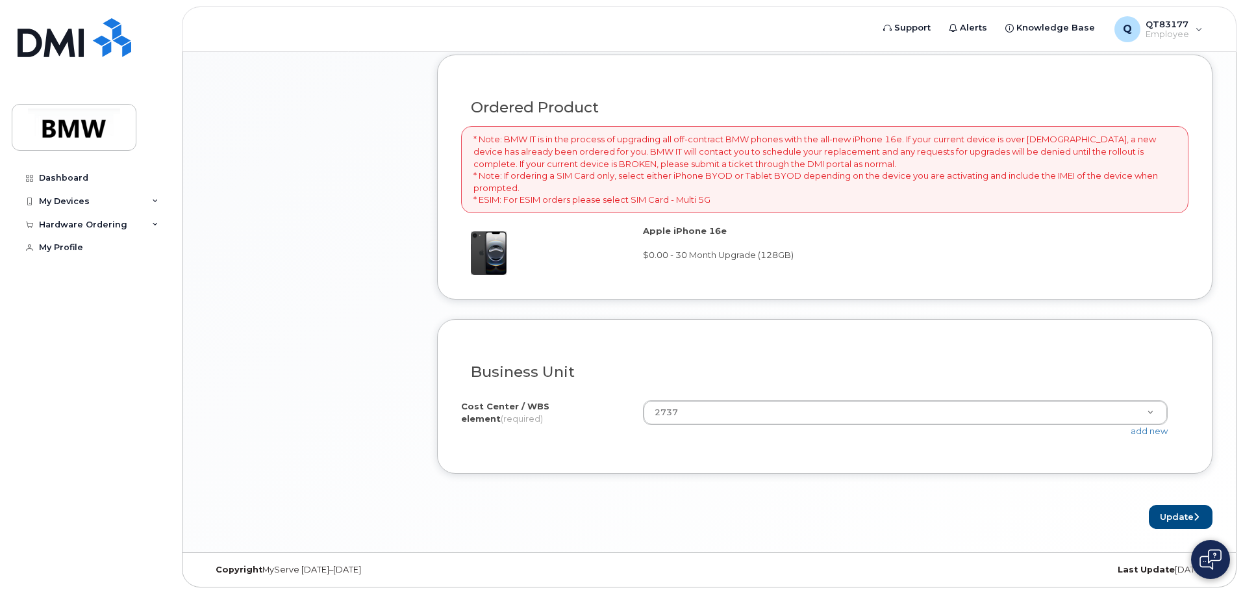
scroll to position [949, 0]
click at [1182, 510] on button "Update" at bounding box center [1181, 515] width 64 height 24
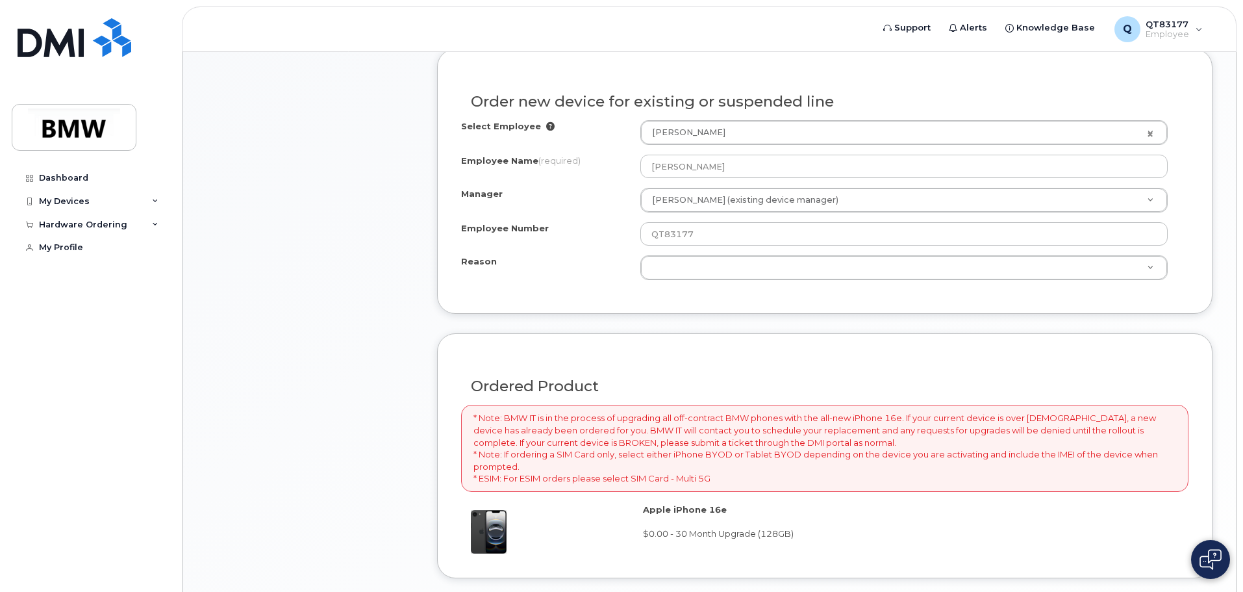
scroll to position [599, 0]
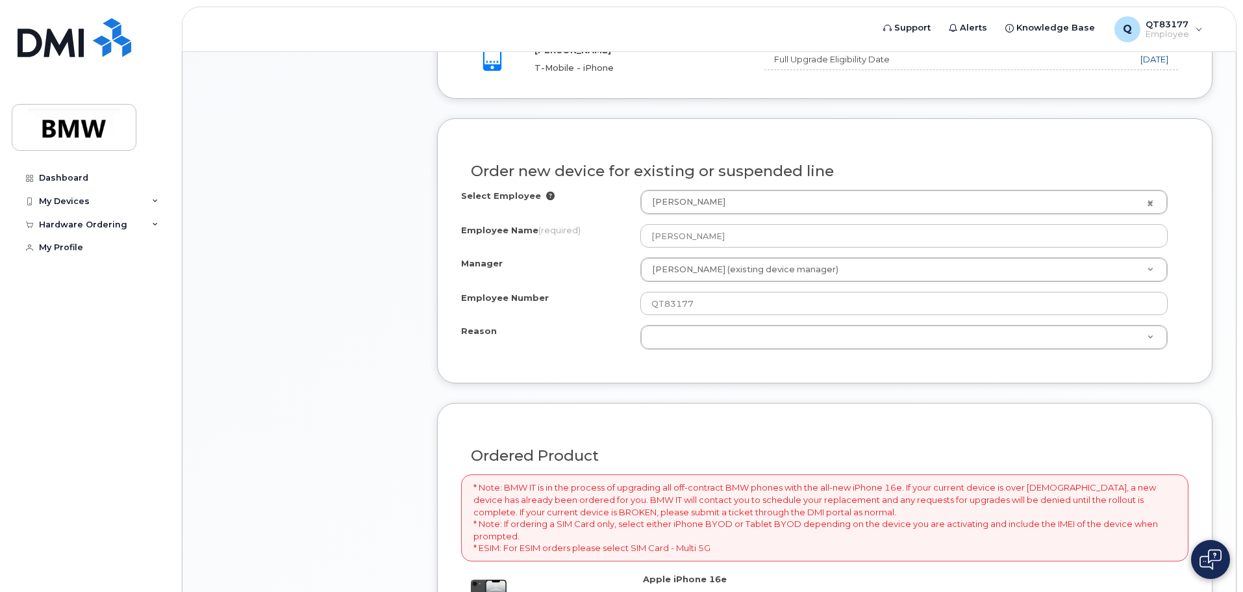
drag, startPoint x: 386, startPoint y: 373, endPoint x: 397, endPoint y: 369, distance: 11.9
click at [386, 373] on div "Item #1 in process $0.00 Hardware Upgrade Kourtney Smith 864 435 4207 iPhone 16…" at bounding box center [310, 289] width 208 height 1173
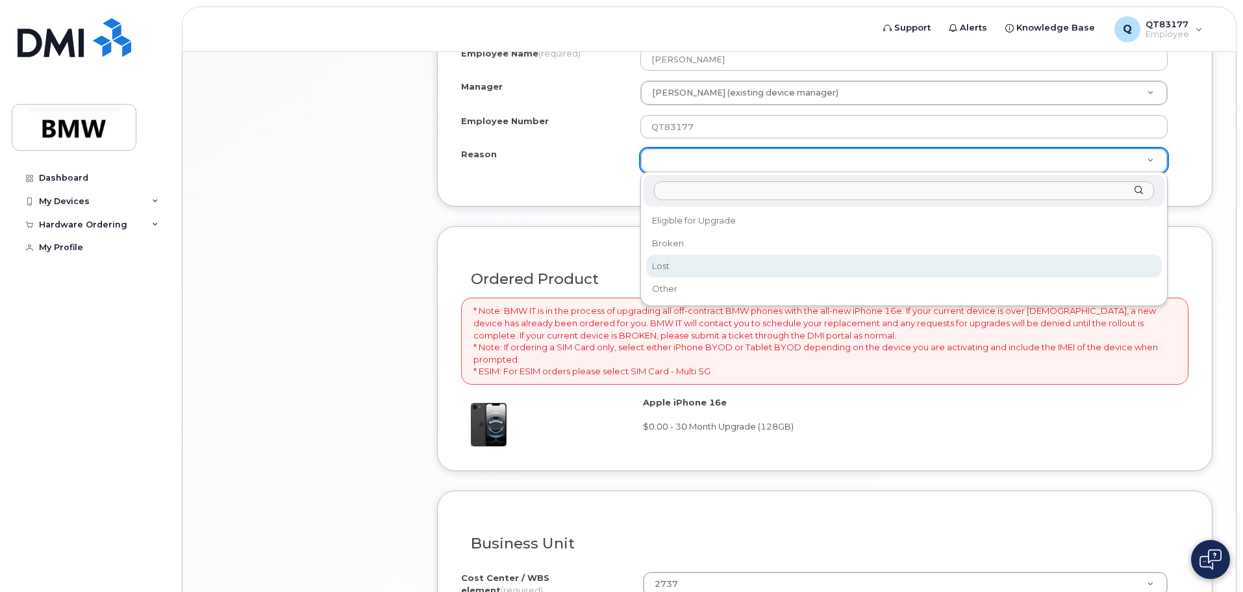
scroll to position [664, 0]
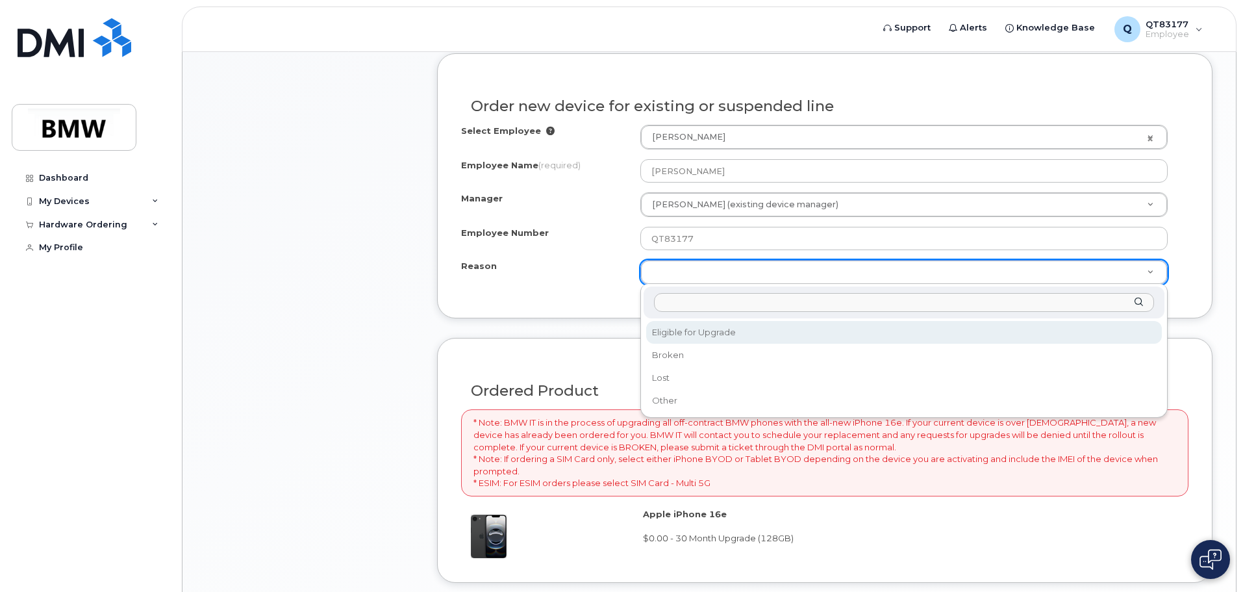
select select "eligible_for_upgrade"
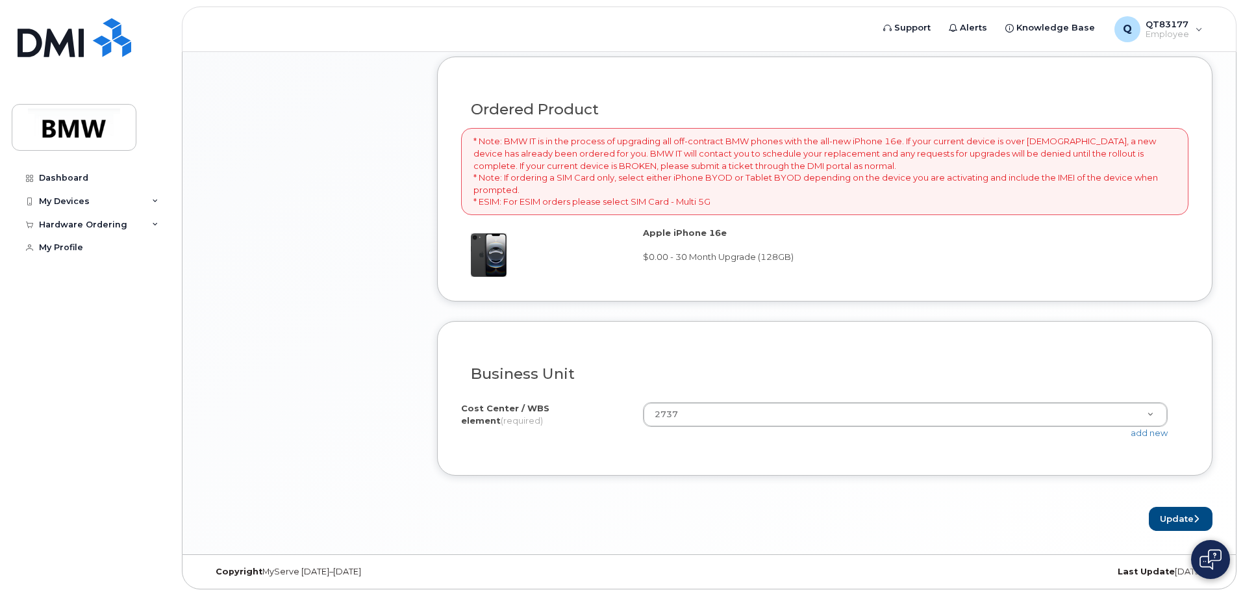
scroll to position [949, 0]
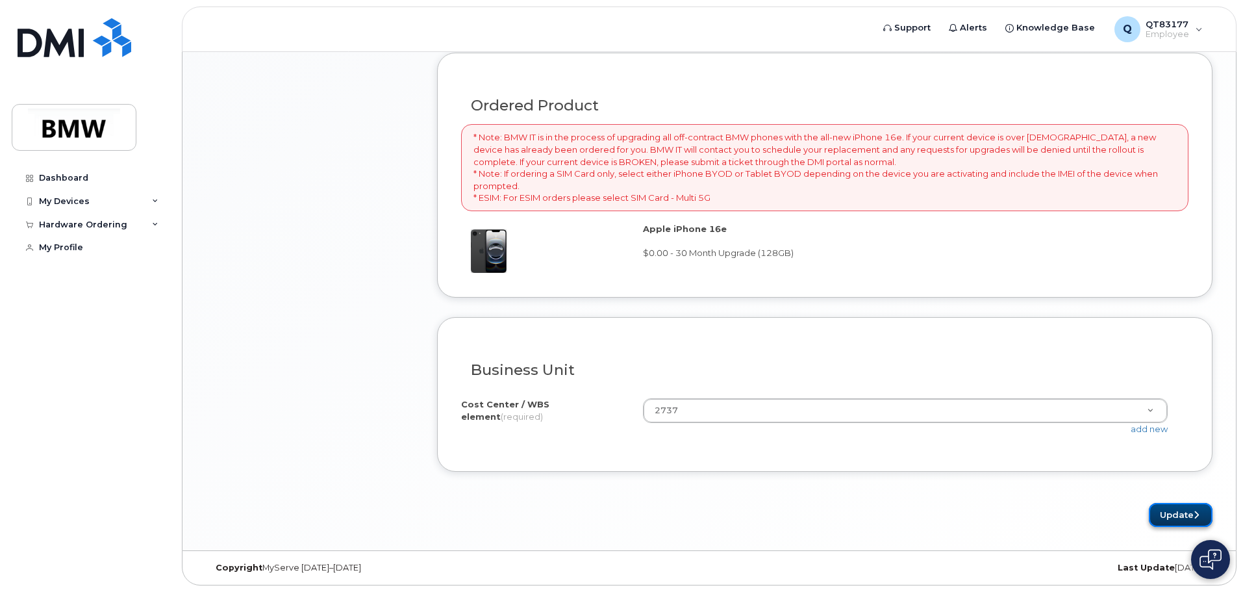
click at [1180, 508] on button "Update" at bounding box center [1181, 515] width 64 height 24
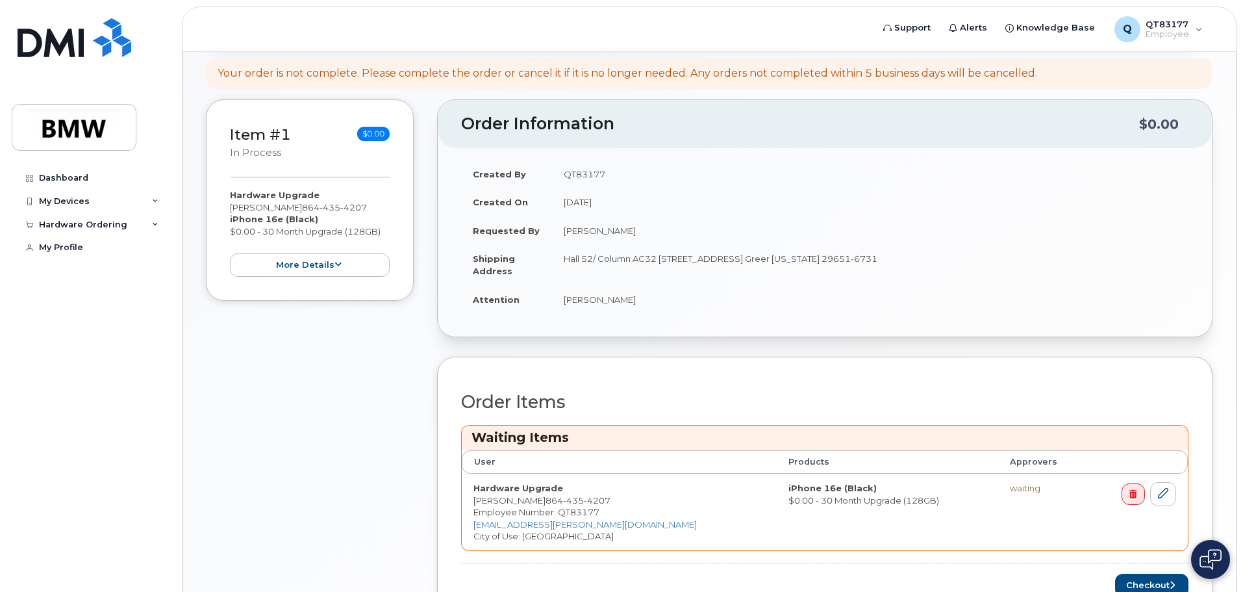
scroll to position [372, 0]
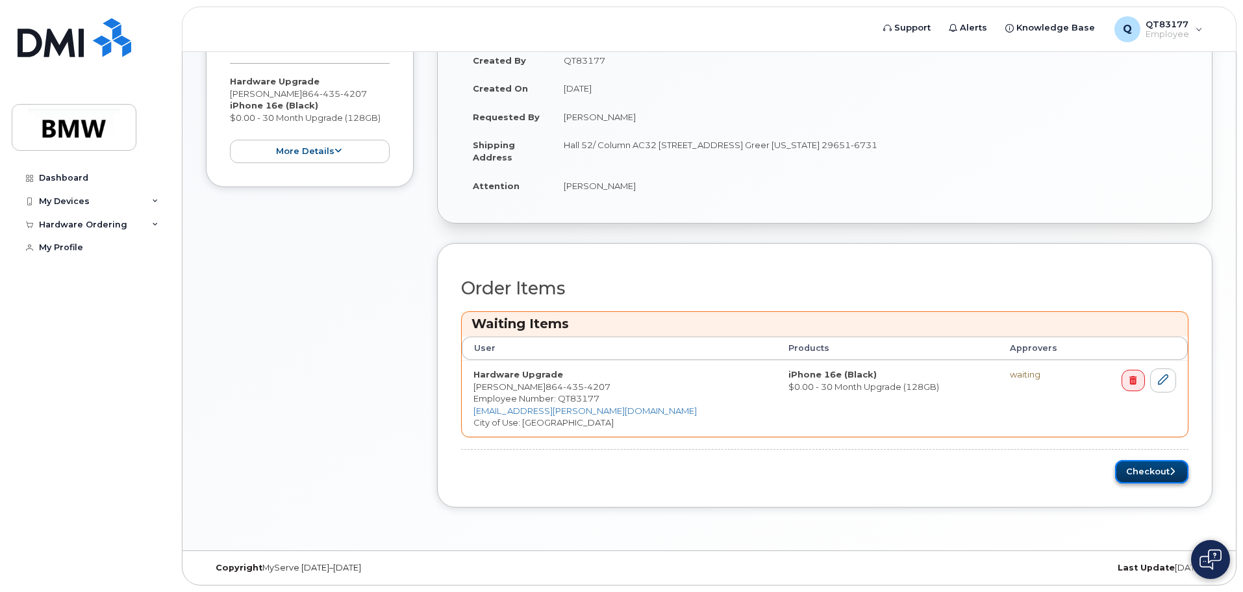
click at [1127, 473] on button "Checkout" at bounding box center [1151, 472] width 73 height 24
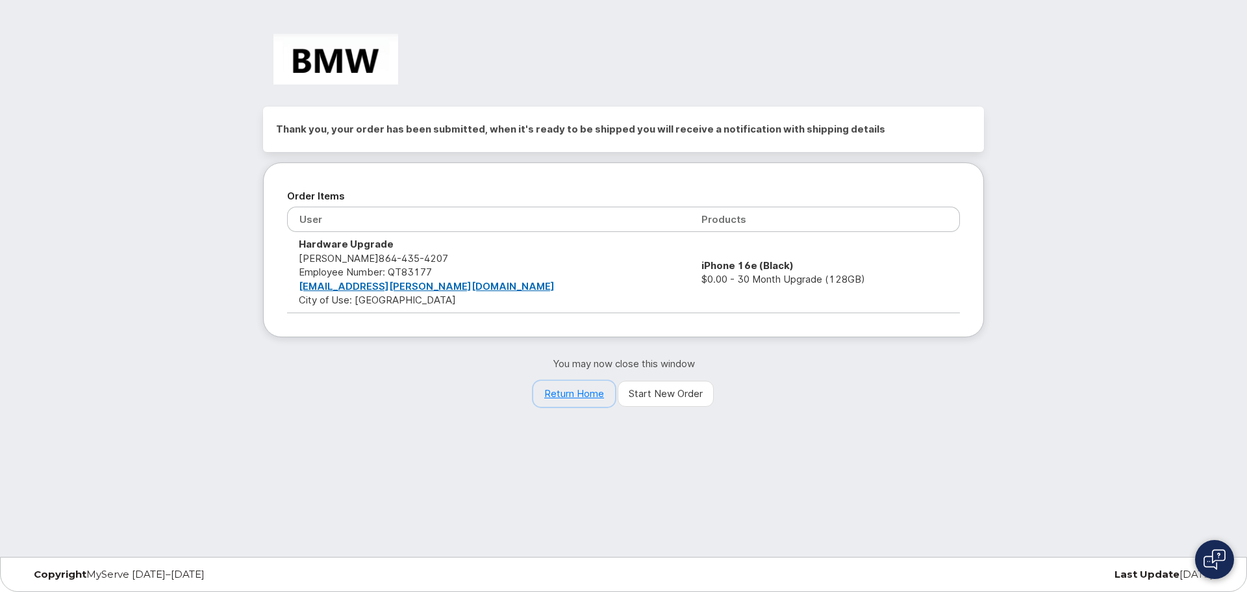
click at [590, 395] on link "Return Home" at bounding box center [574, 393] width 82 height 26
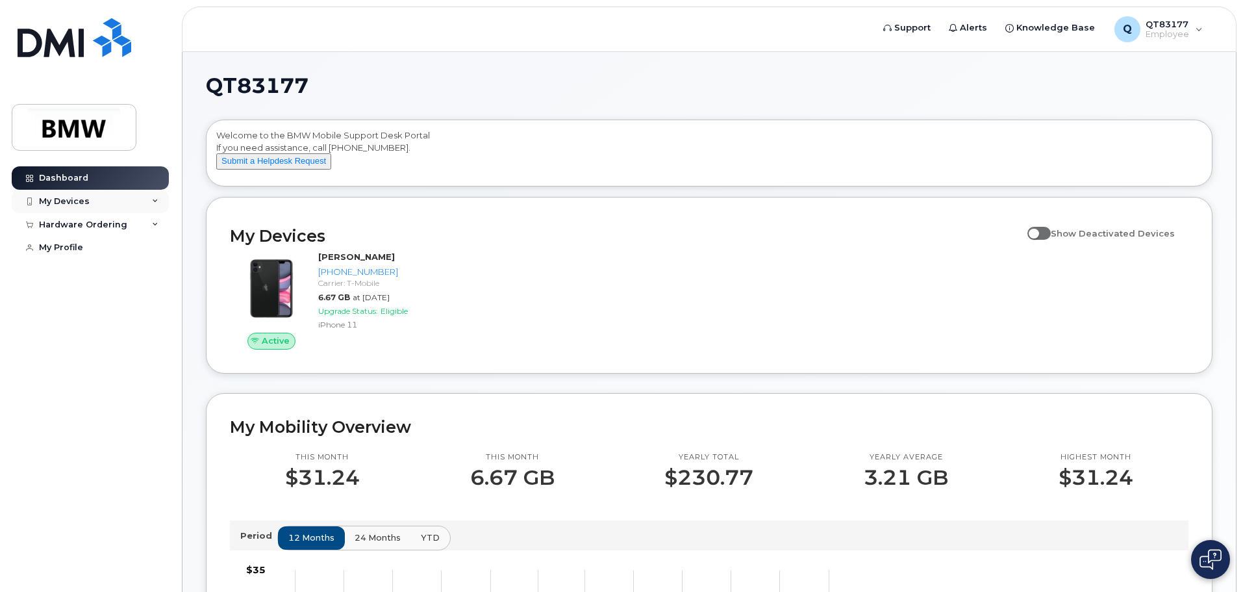
click at [149, 196] on div "My Devices" at bounding box center [90, 201] width 157 height 23
click at [118, 295] on div "Hardware Ordering" at bounding box center [90, 294] width 157 height 23
click at [125, 303] on div "Hardware Ordering" at bounding box center [90, 294] width 157 height 23
click at [145, 204] on div "My Devices" at bounding box center [90, 201] width 157 height 23
click at [105, 175] on link "Dashboard" at bounding box center [90, 177] width 157 height 23
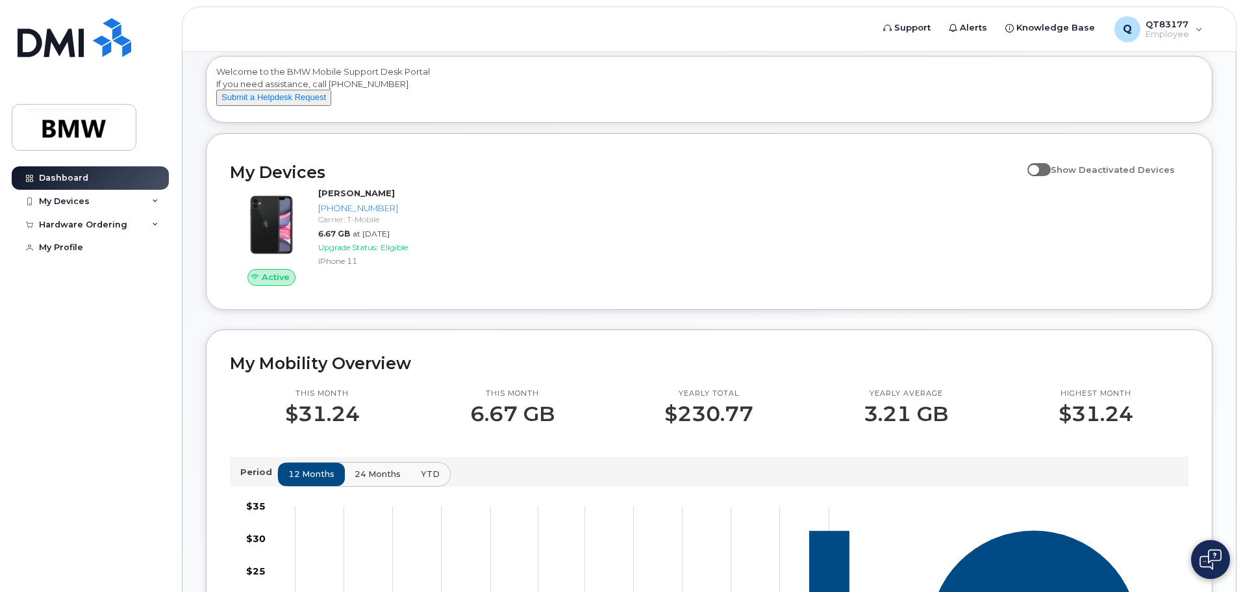
scroll to position [195, 0]
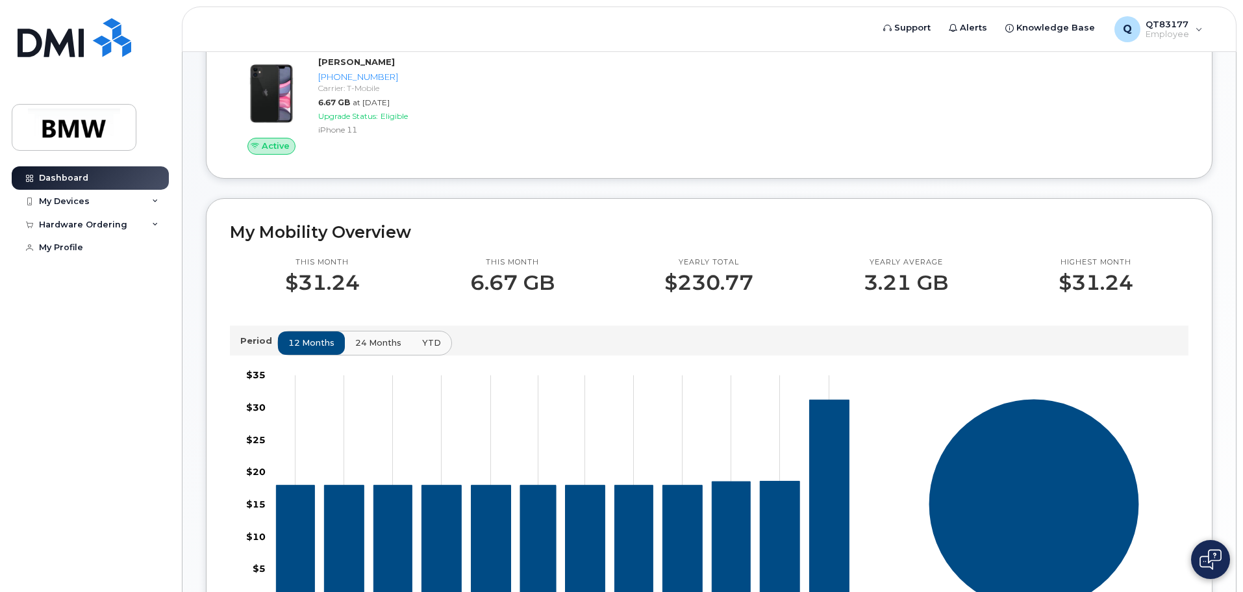
click at [382, 349] on span "24 months" at bounding box center [378, 342] width 46 height 12
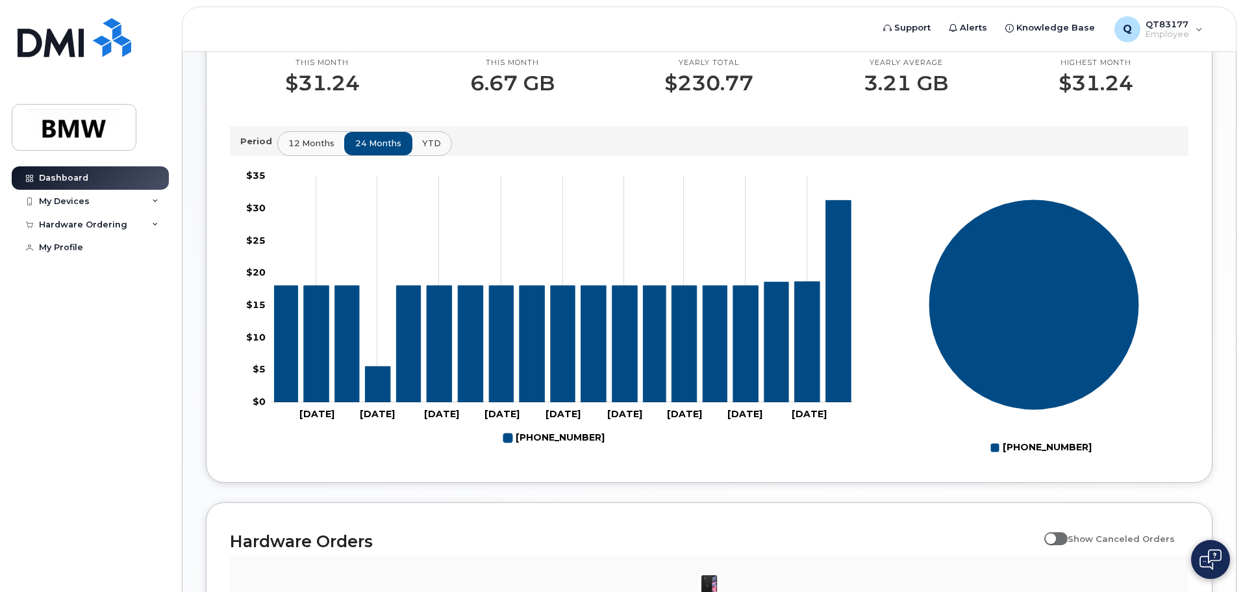
scroll to position [390, 0]
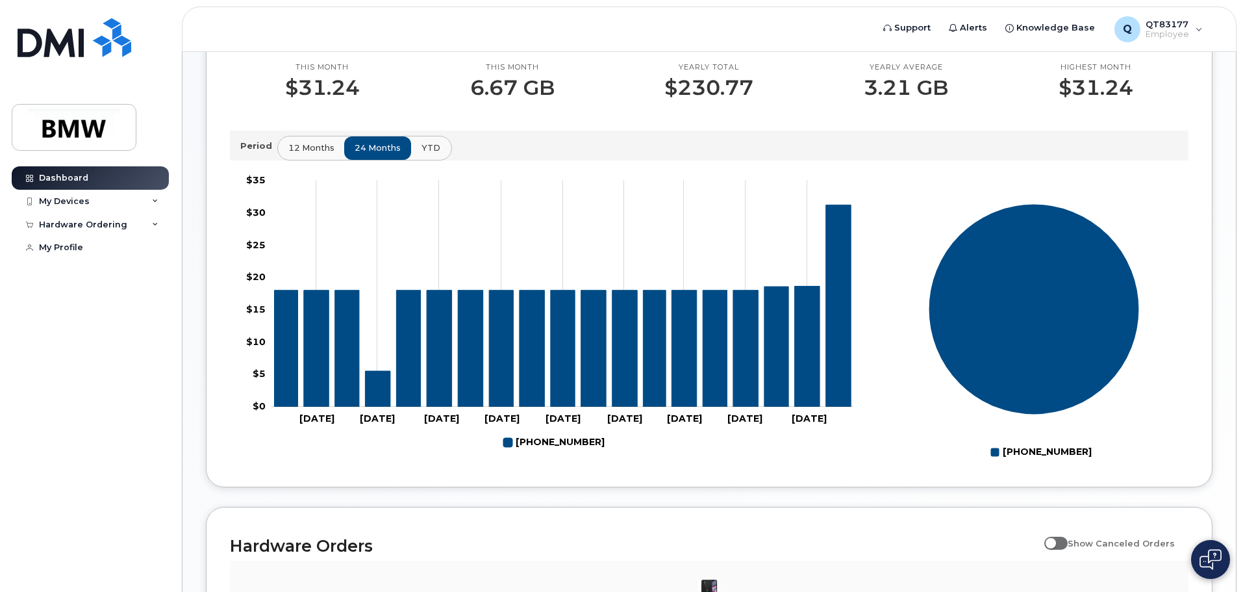
click at [430, 154] on span "YTD" at bounding box center [430, 148] width 19 height 12
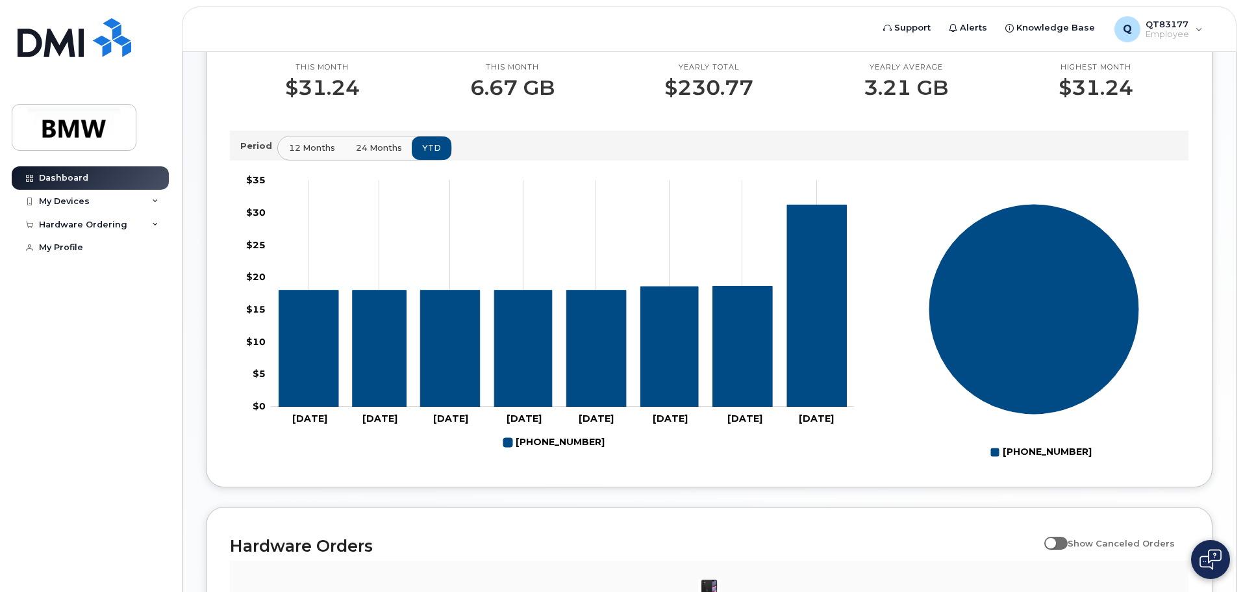
click at [304, 154] on span "12 months" at bounding box center [312, 148] width 46 height 12
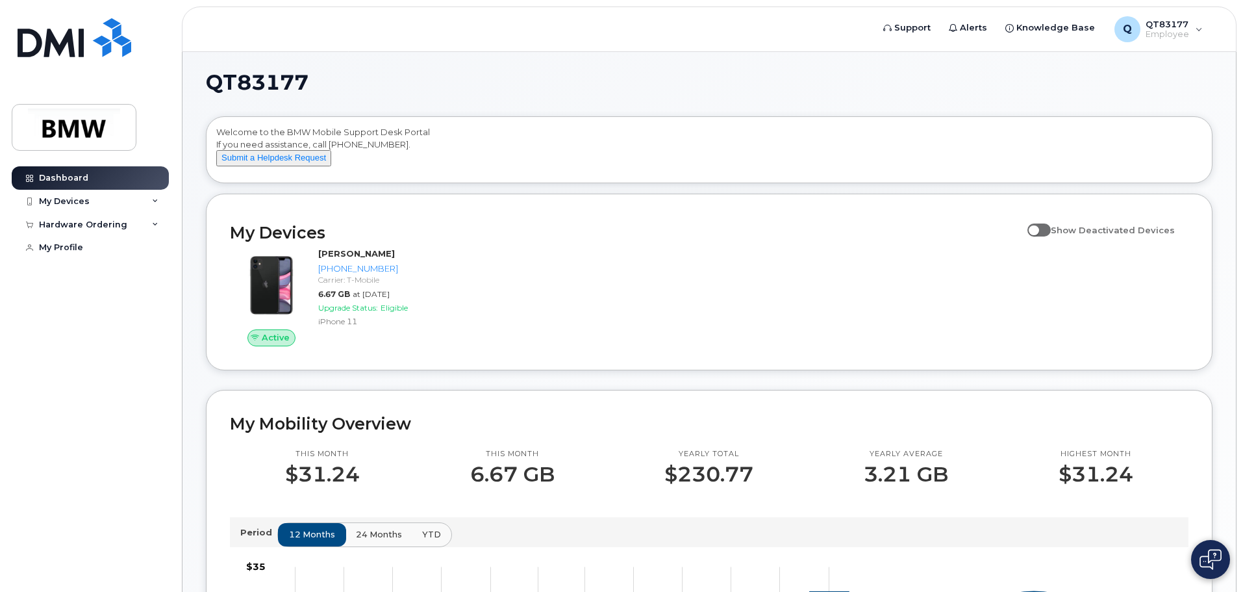
scroll to position [0, 0]
